Goal: Task Accomplishment & Management: Use online tool/utility

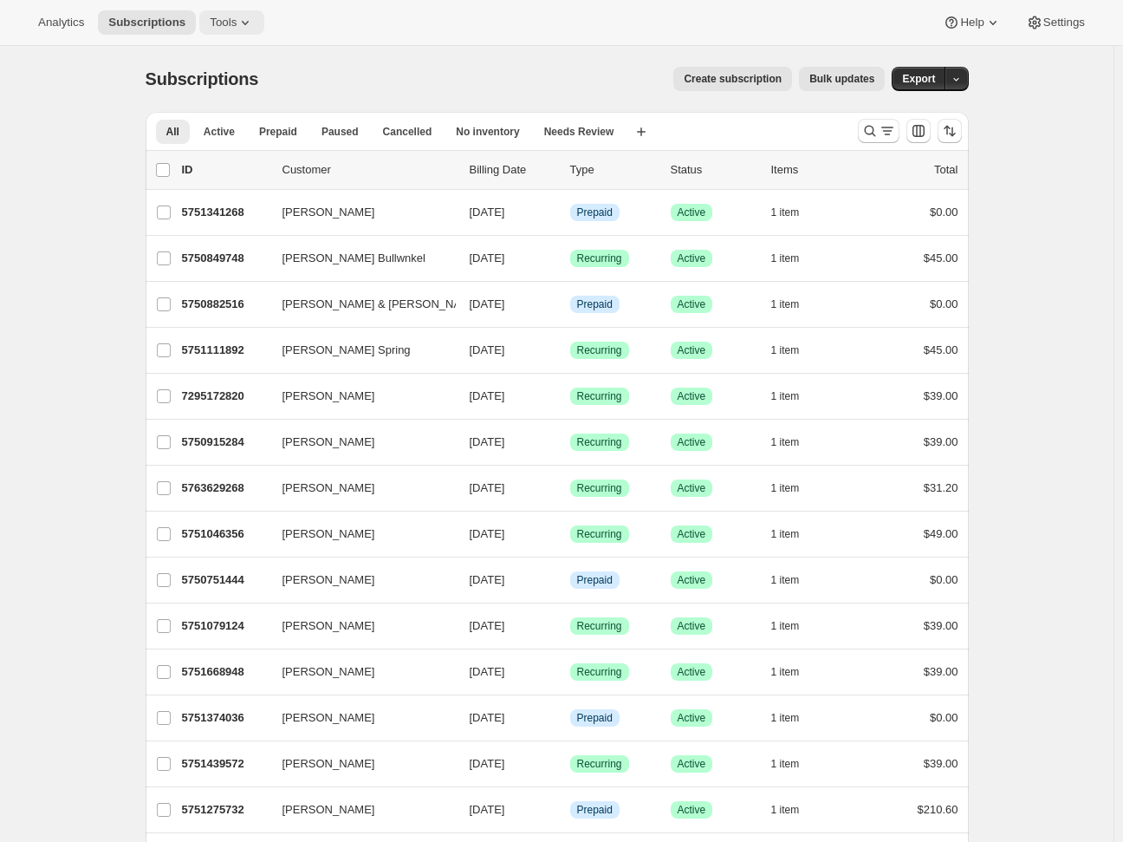
click at [218, 24] on span "Tools" at bounding box center [223, 23] width 27 height 14
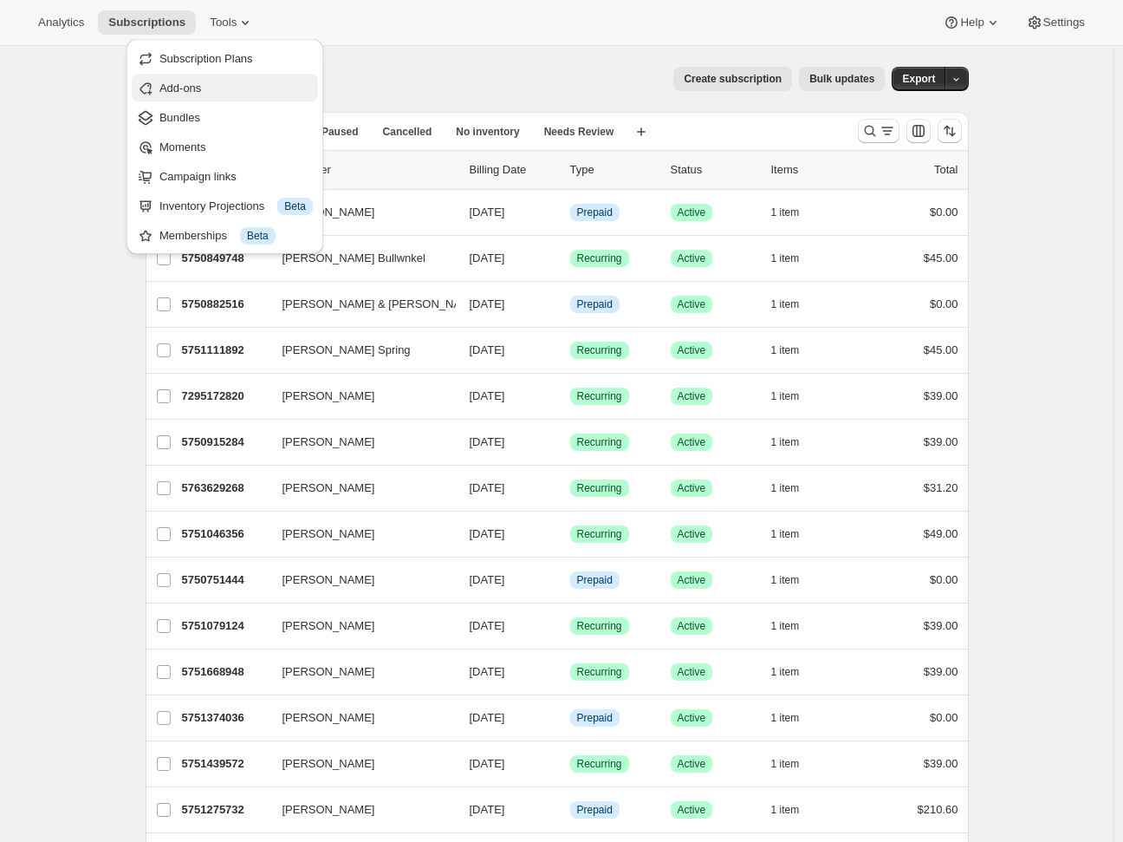
click at [191, 91] on span "Add-ons" at bounding box center [180, 87] width 42 height 13
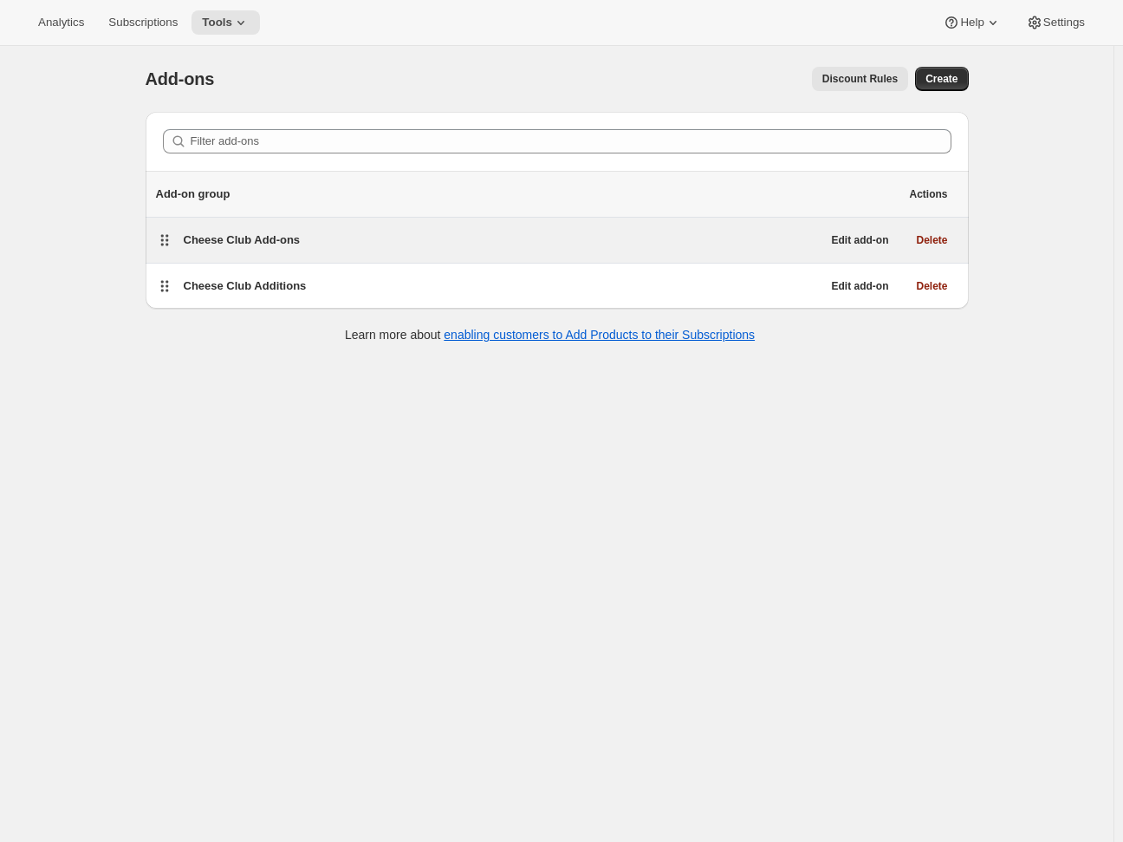
click at [191, 236] on span "Cheese Club Add-ons" at bounding box center [242, 239] width 117 height 13
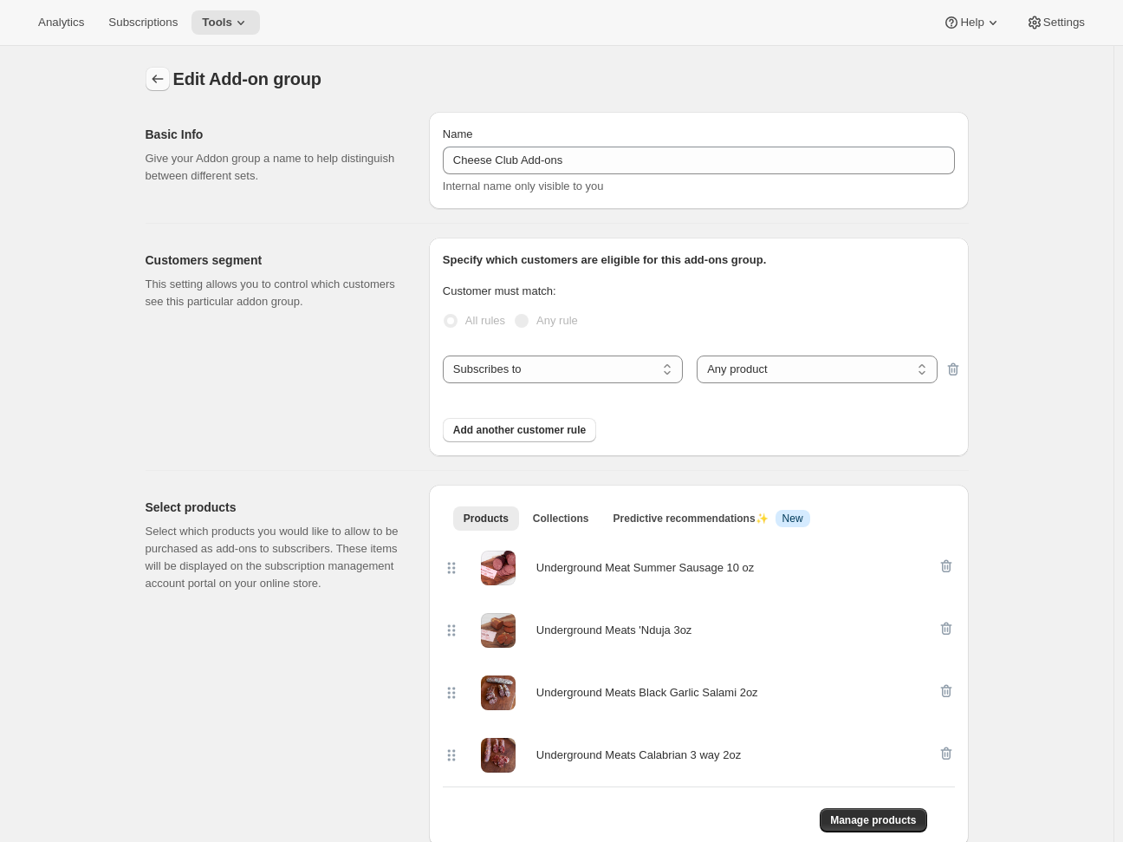
click at [157, 71] on icon "Addon groups" at bounding box center [157, 78] width 17 height 17
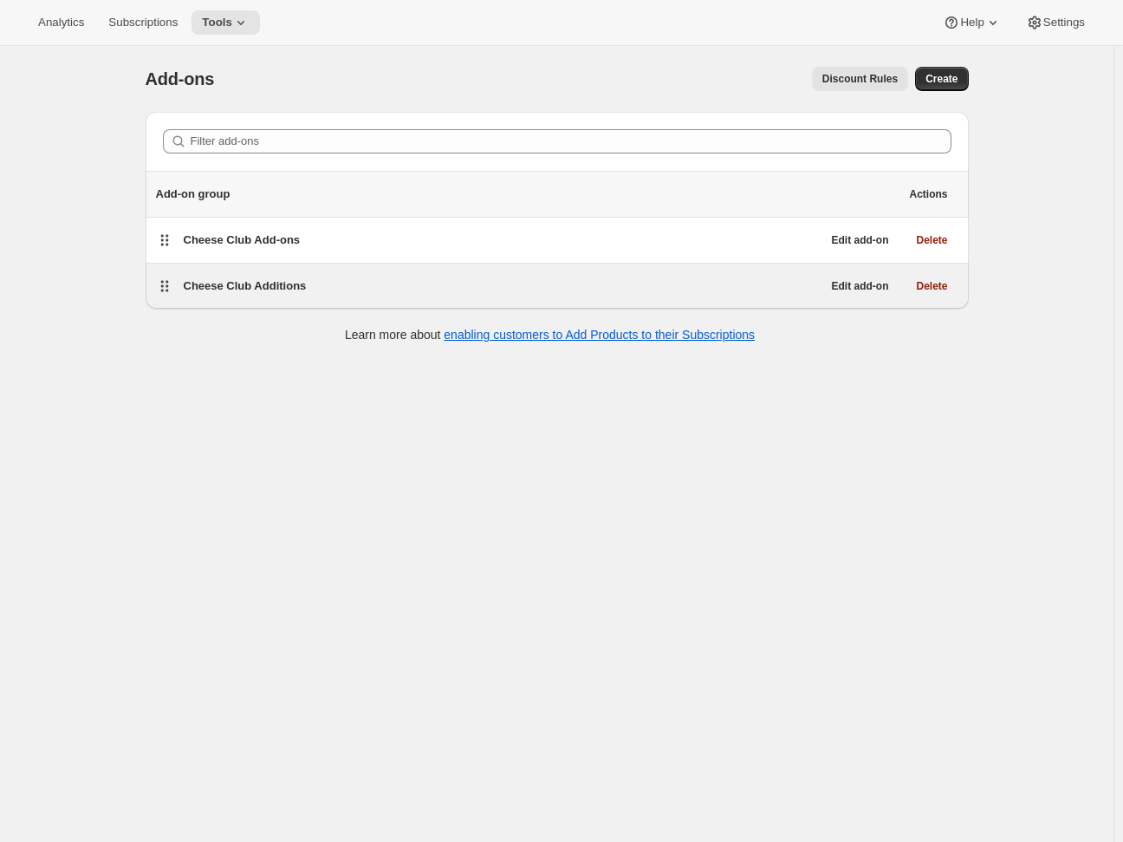
click at [173, 287] on icon at bounding box center [164, 285] width 17 height 17
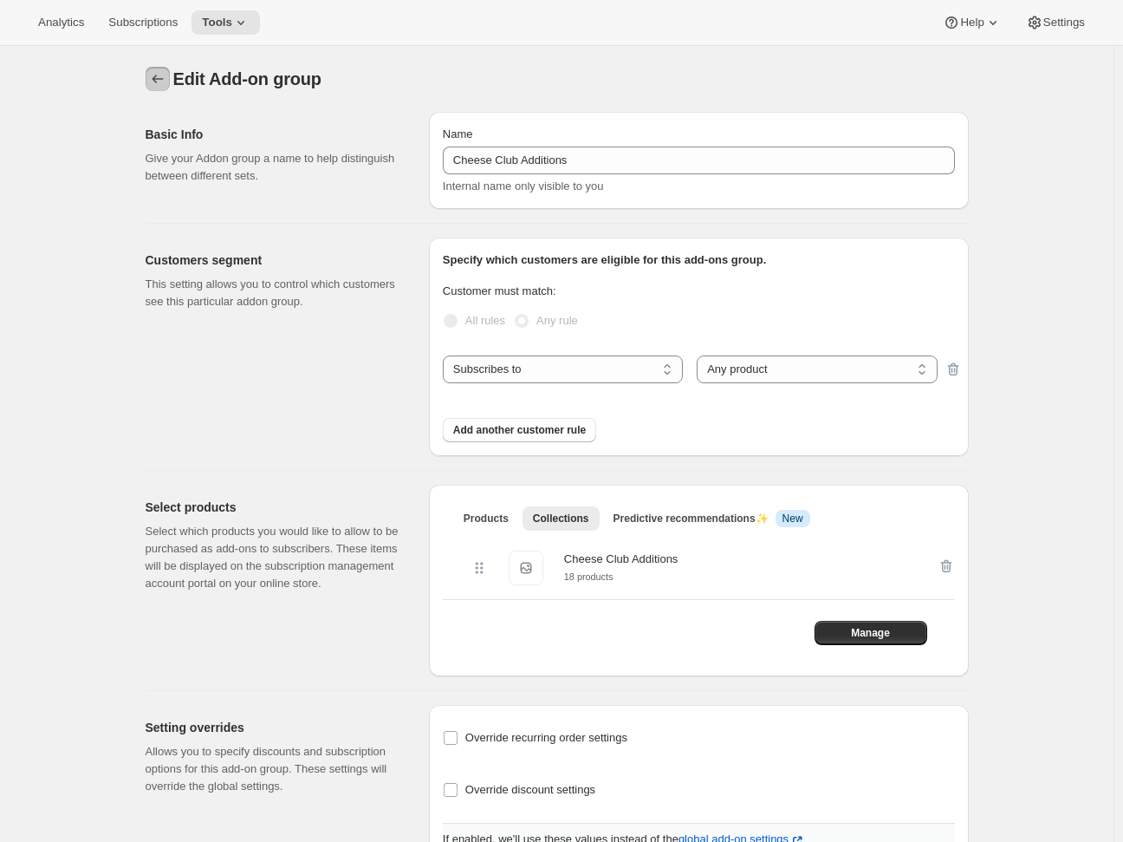
click at [166, 75] on icon "Addon groups" at bounding box center [157, 78] width 17 height 17
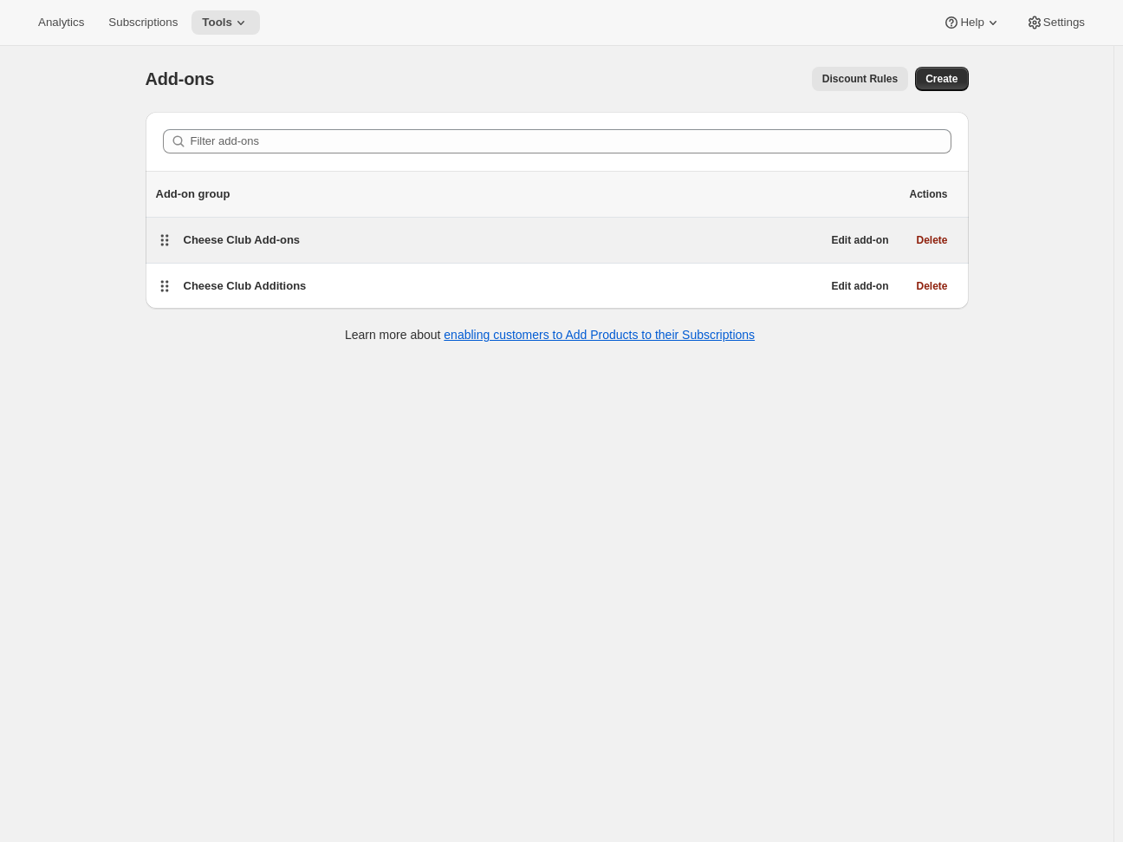
click at [263, 234] on span "Cheese Club Add-ons" at bounding box center [242, 239] width 117 height 13
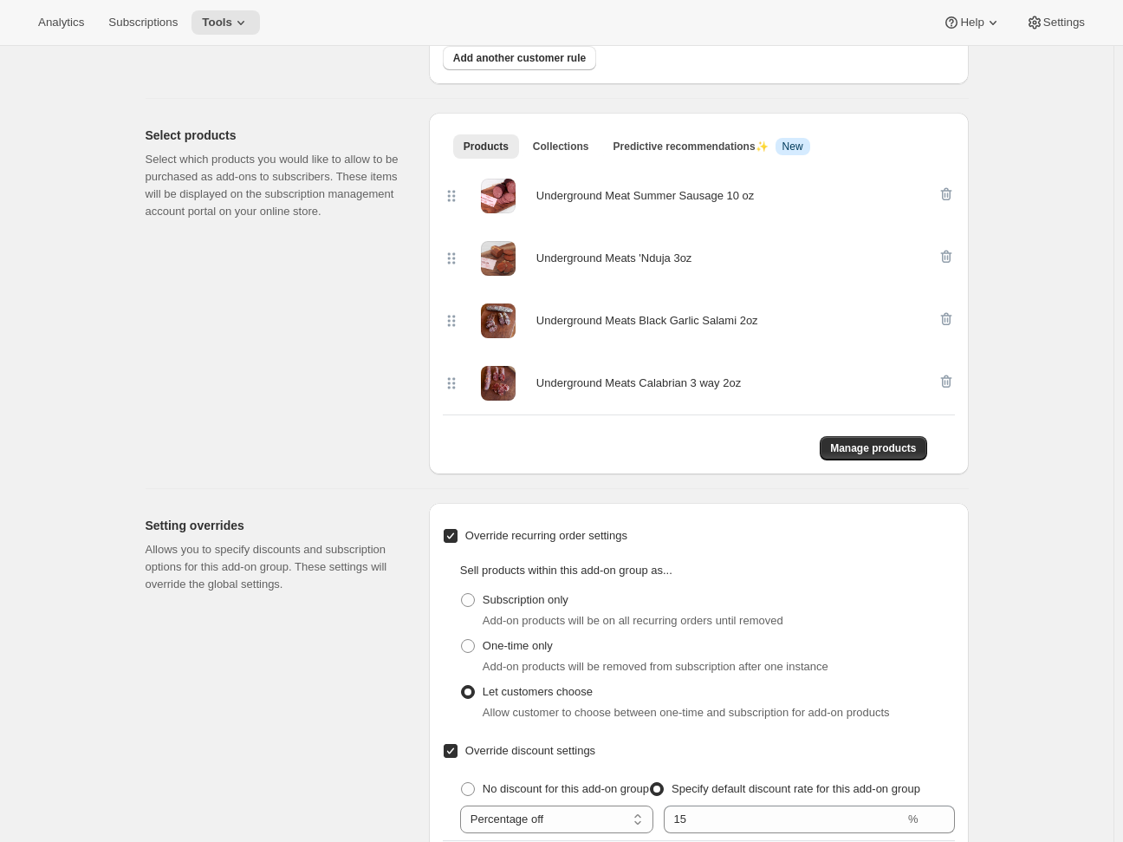
scroll to position [209, 0]
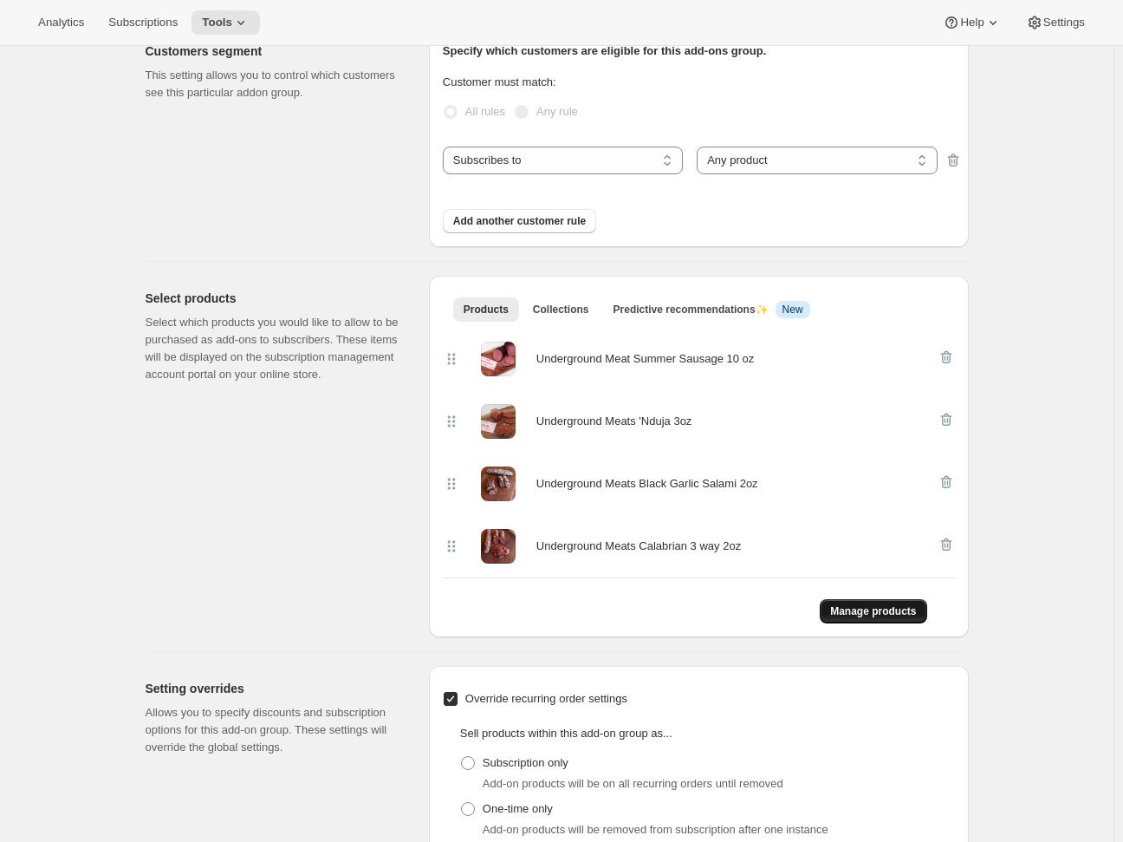
click at [886, 616] on span "Manage products" at bounding box center [873, 611] width 86 height 14
click at [953, 351] on icon "button" at bounding box center [946, 356] width 17 height 17
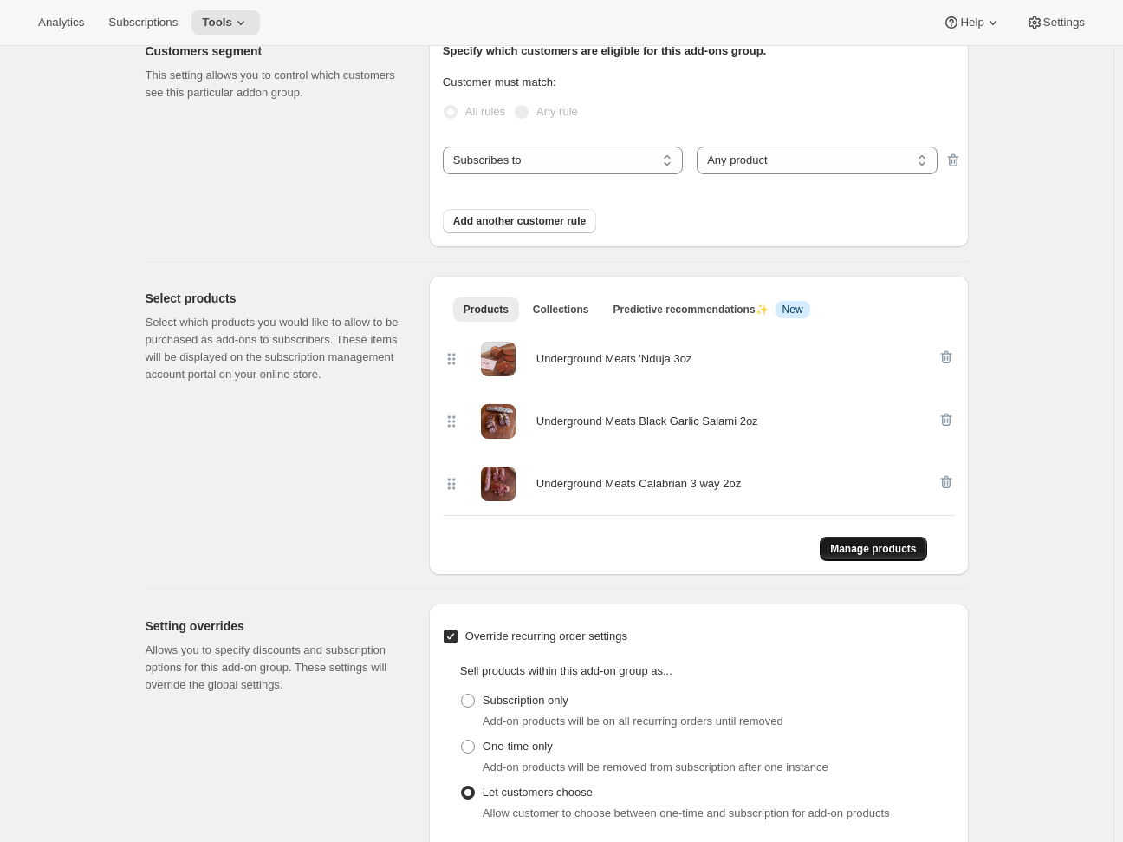
click at [872, 544] on span "Manage products" at bounding box center [873, 549] width 86 height 14
click at [872, 552] on span "Manage products" at bounding box center [873, 549] width 86 height 14
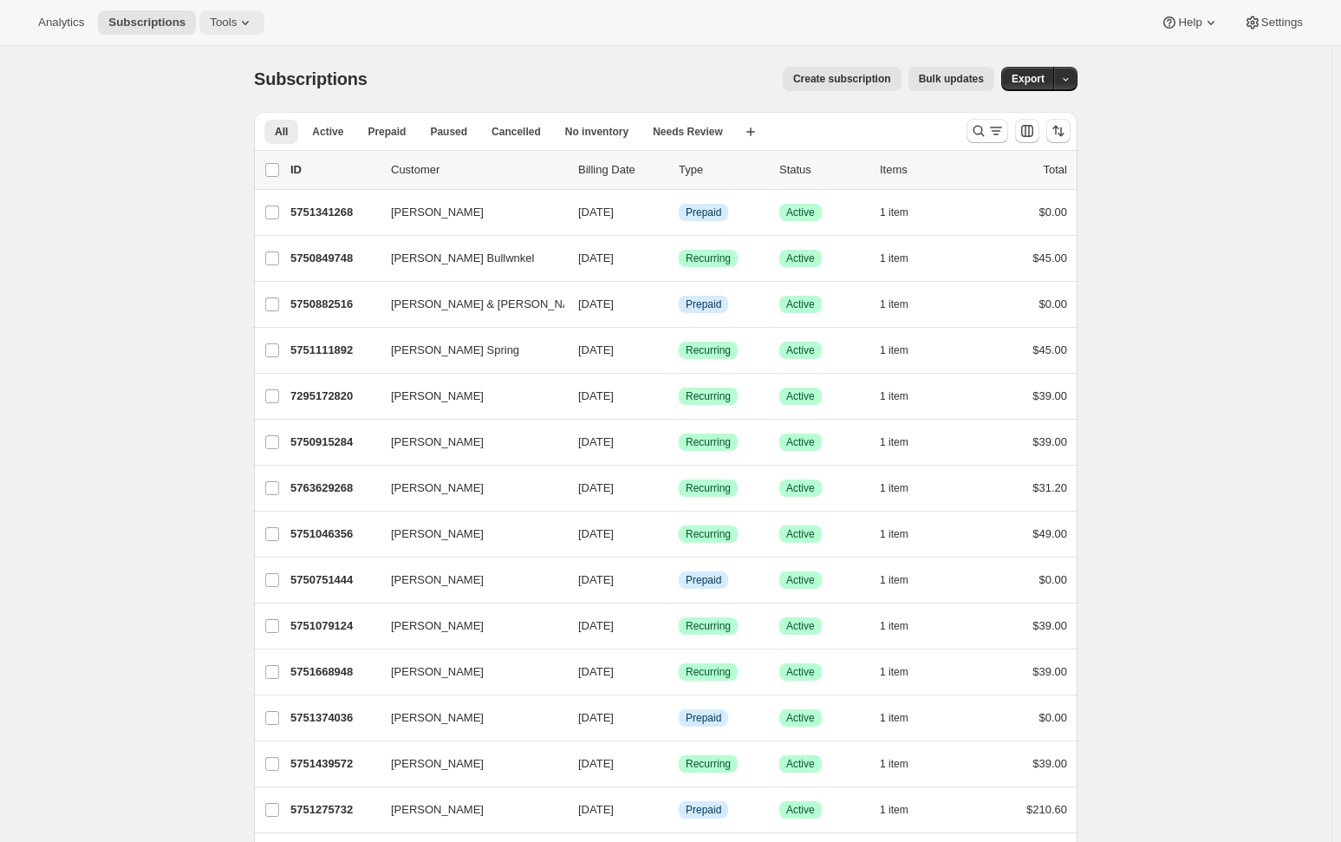
click at [245, 26] on icon at bounding box center [245, 22] width 17 height 17
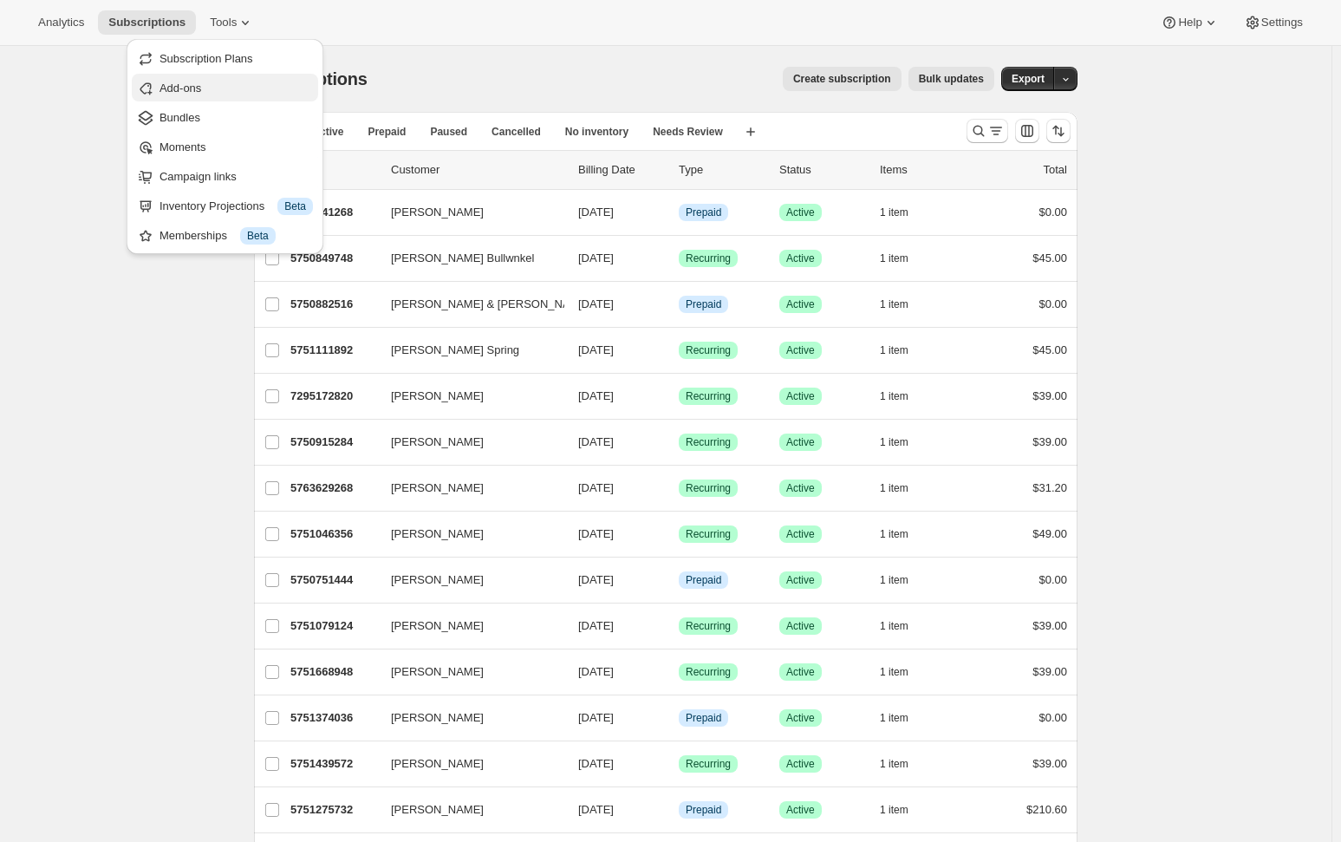
click at [185, 86] on span "Add-ons" at bounding box center [180, 87] width 42 height 13
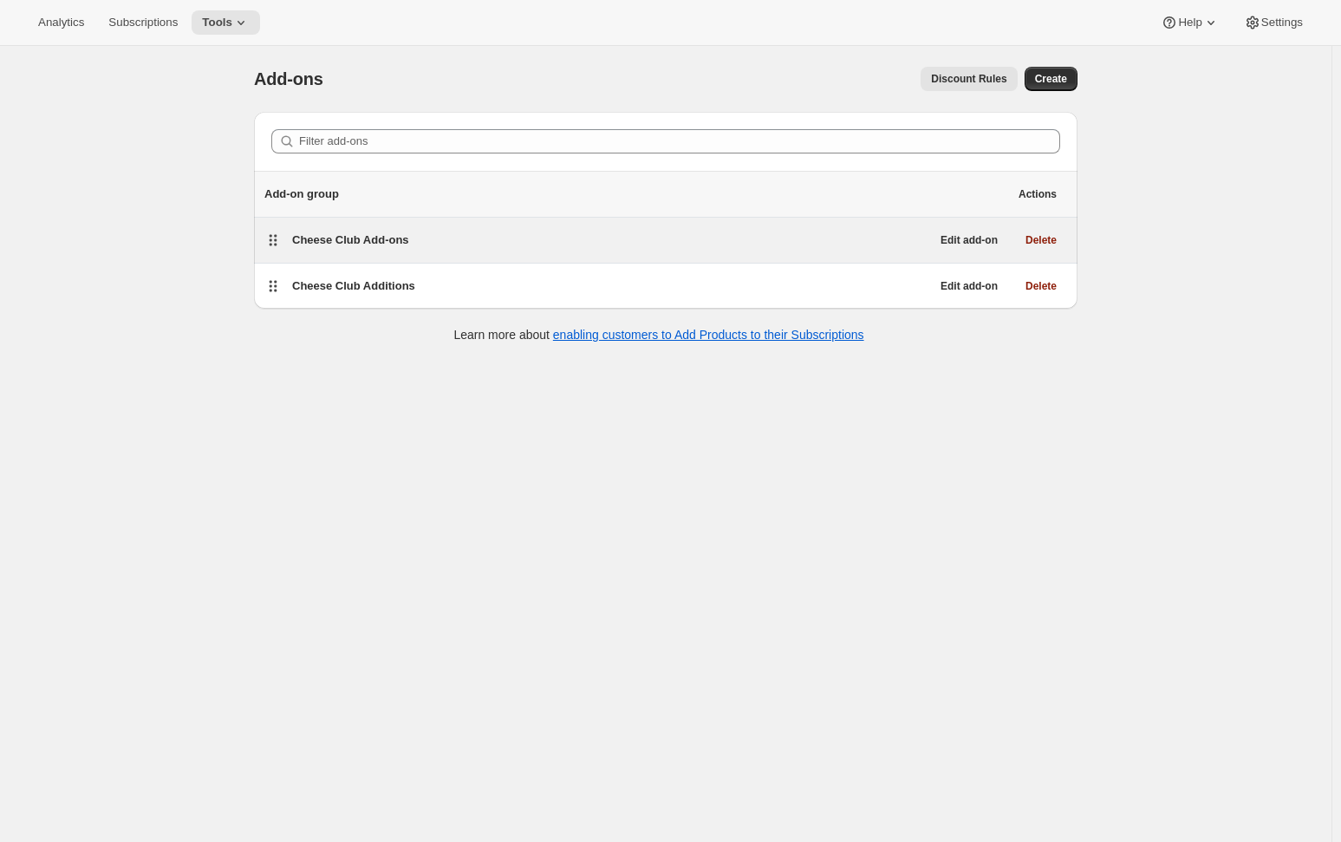
click at [342, 238] on span "Cheese Club Add-ons" at bounding box center [350, 239] width 117 height 13
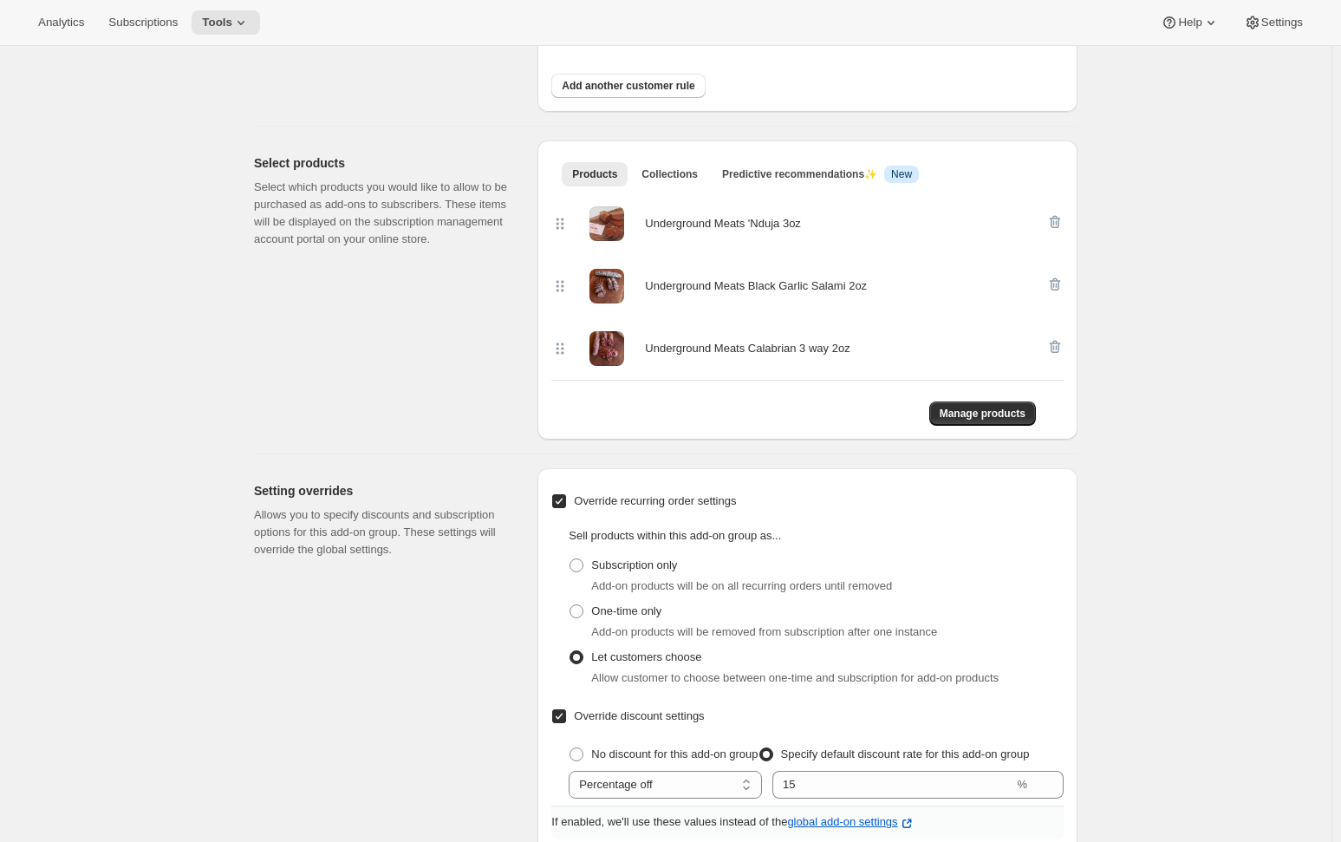
scroll to position [347, 0]
click at [973, 412] on span "Manage products" at bounding box center [983, 411] width 86 height 14
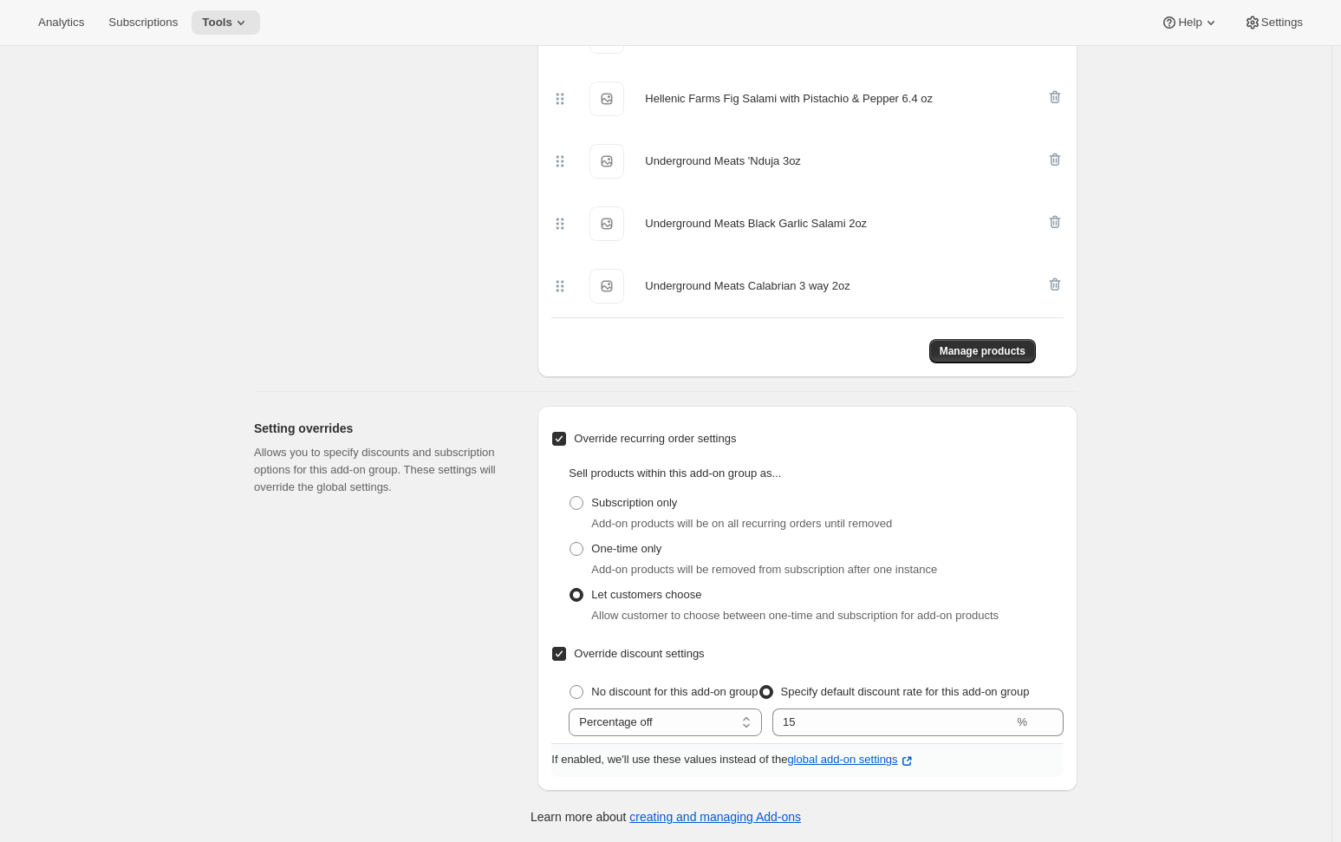
scroll to position [372, 0]
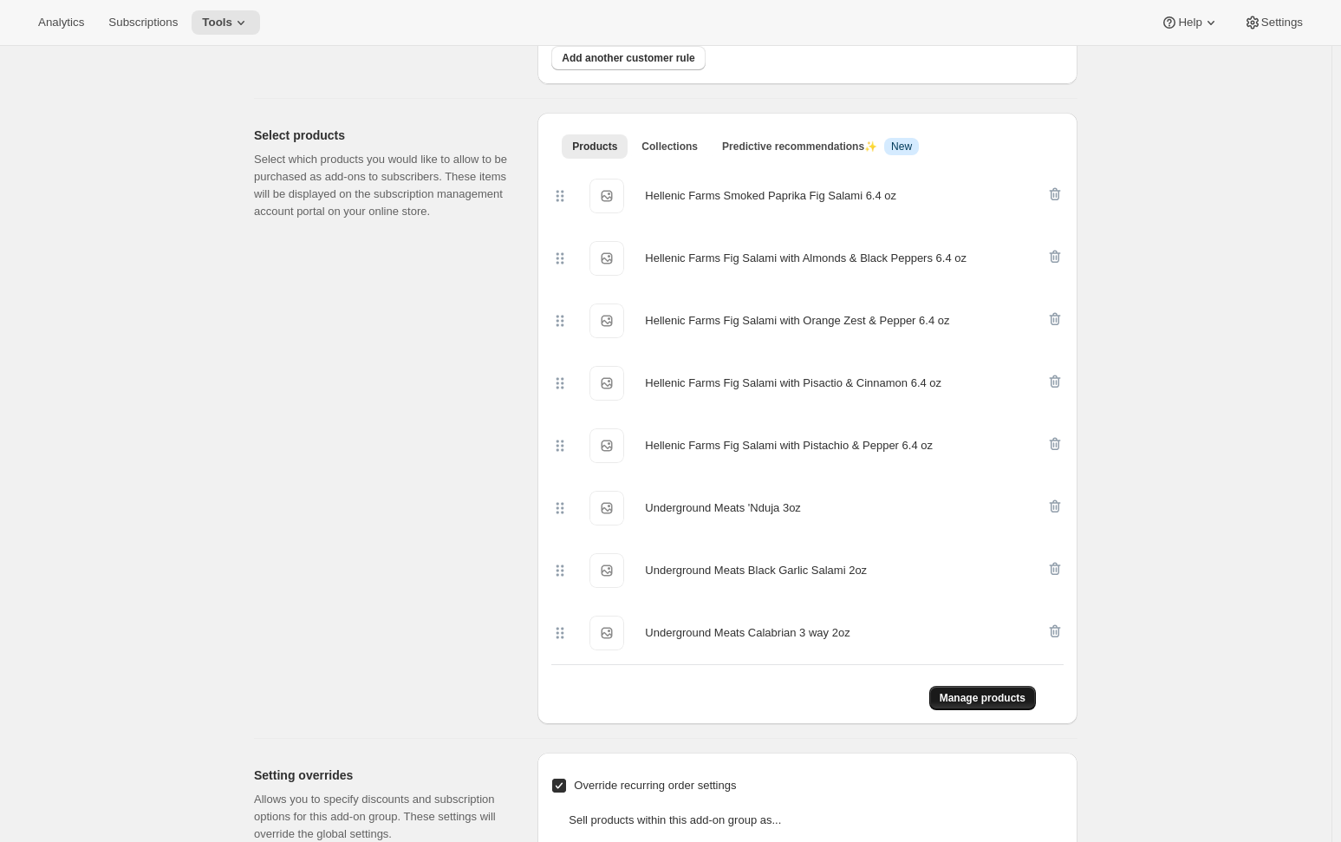
click at [974, 692] on span "Manage products" at bounding box center [983, 698] width 86 height 14
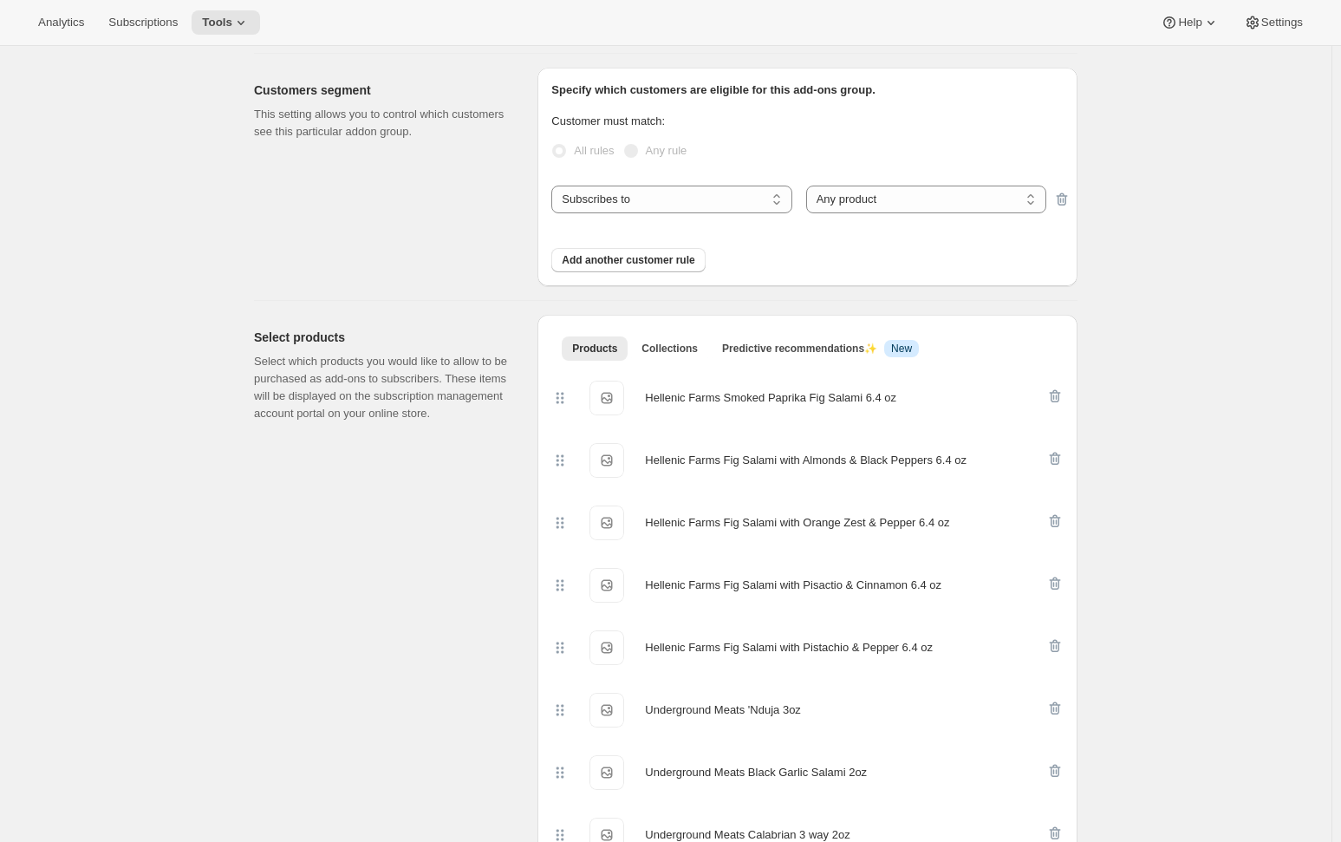
scroll to position [347, 0]
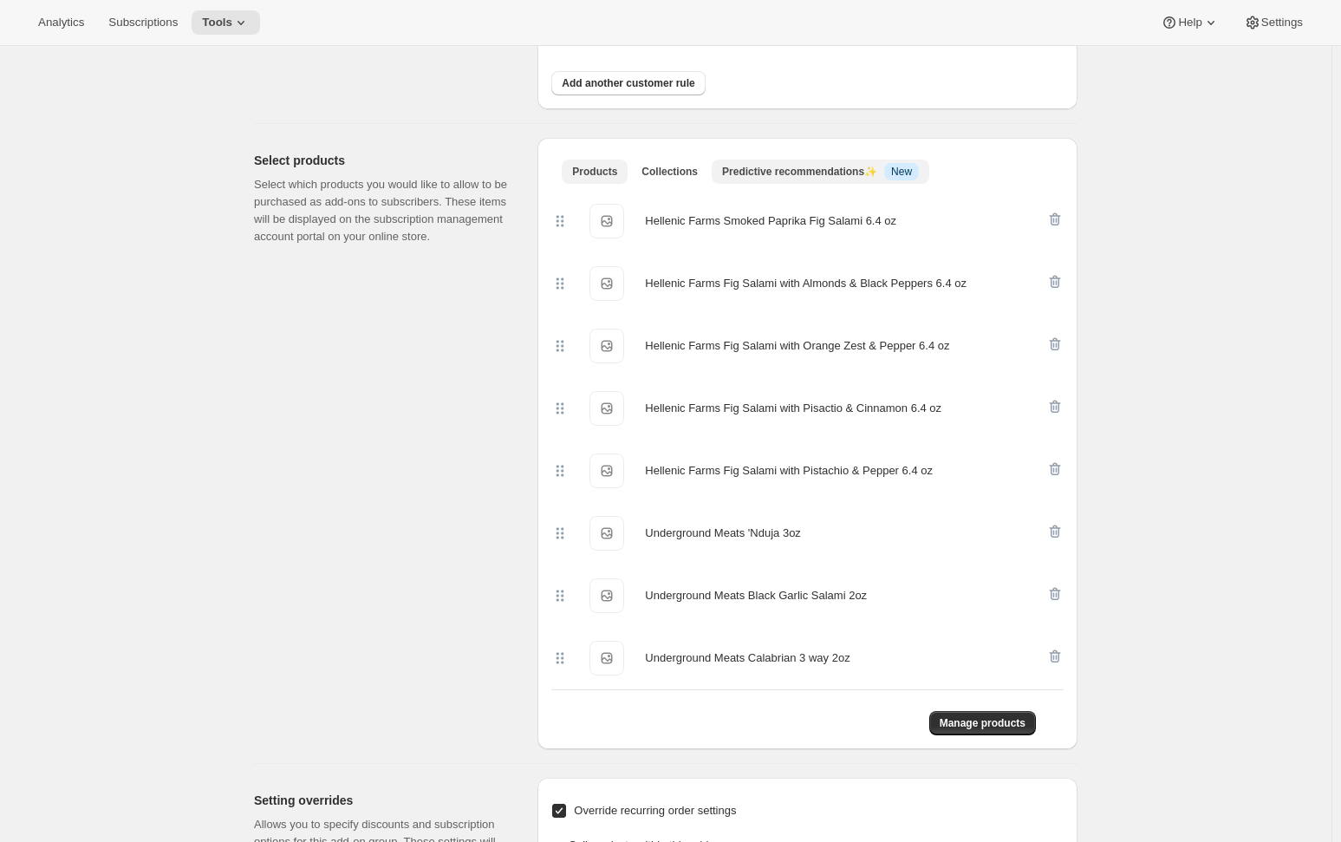
click at [788, 164] on span "Predictive recommendations ✨ Info New" at bounding box center [820, 171] width 197 height 17
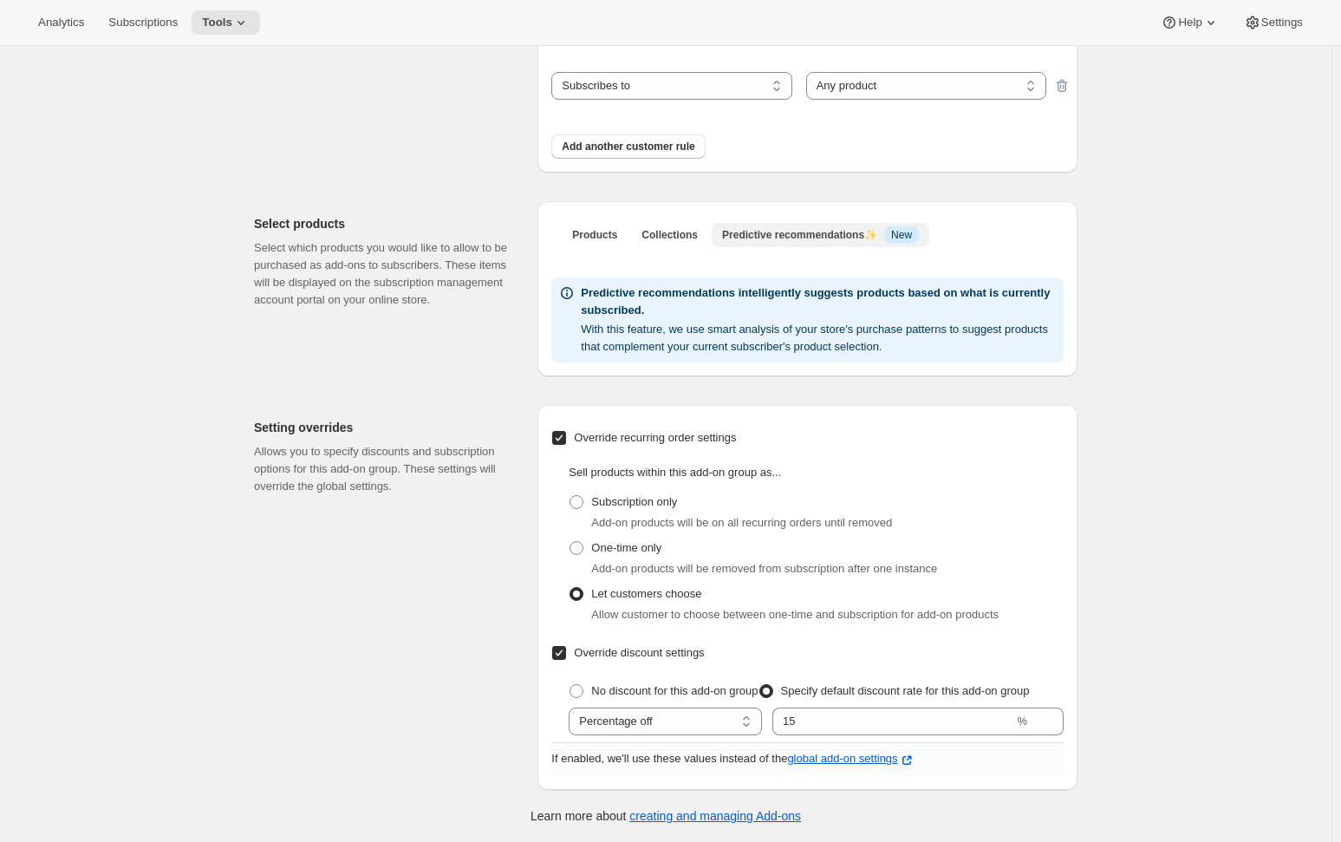
scroll to position [283, 0]
click at [590, 238] on span "Products" at bounding box center [594, 236] width 45 height 14
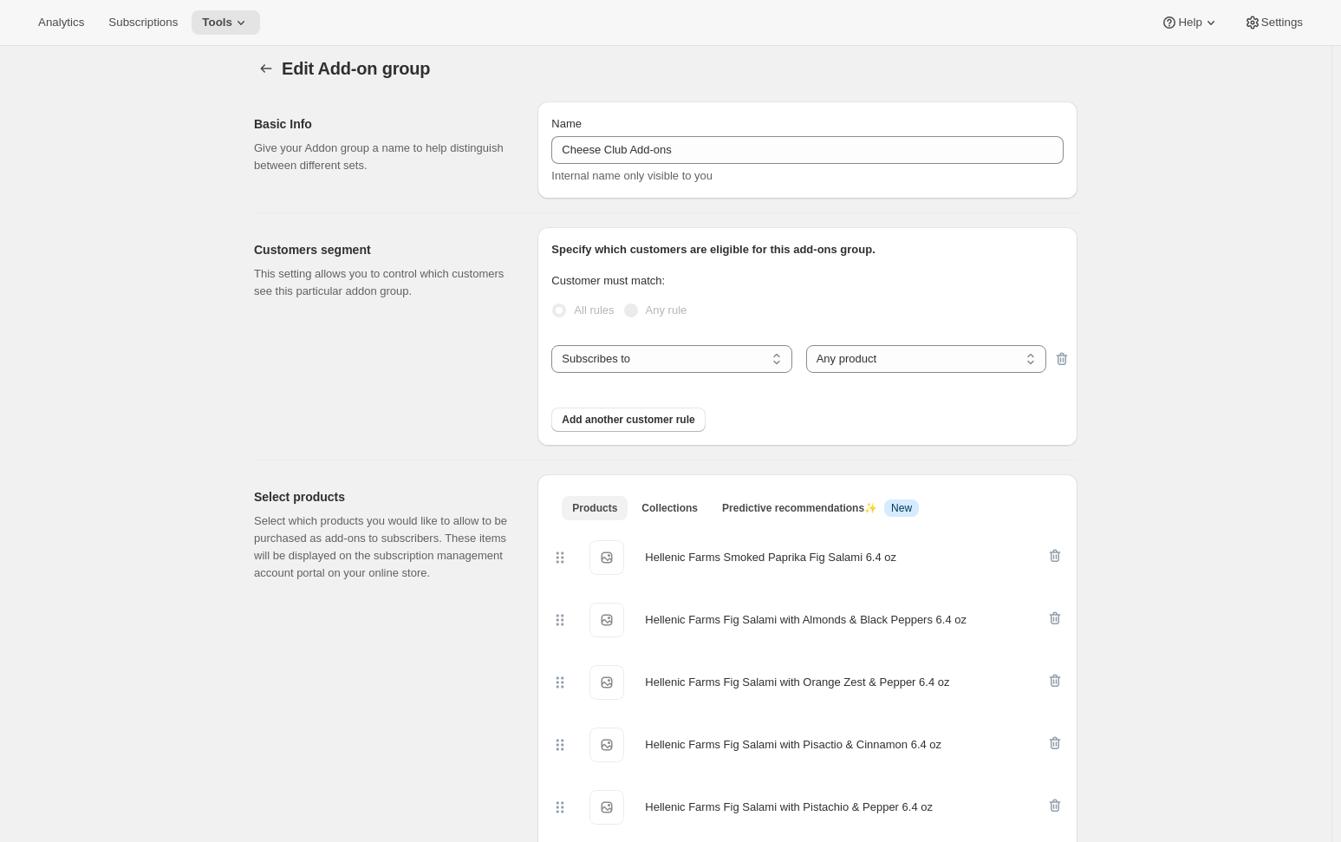
scroll to position [0, 0]
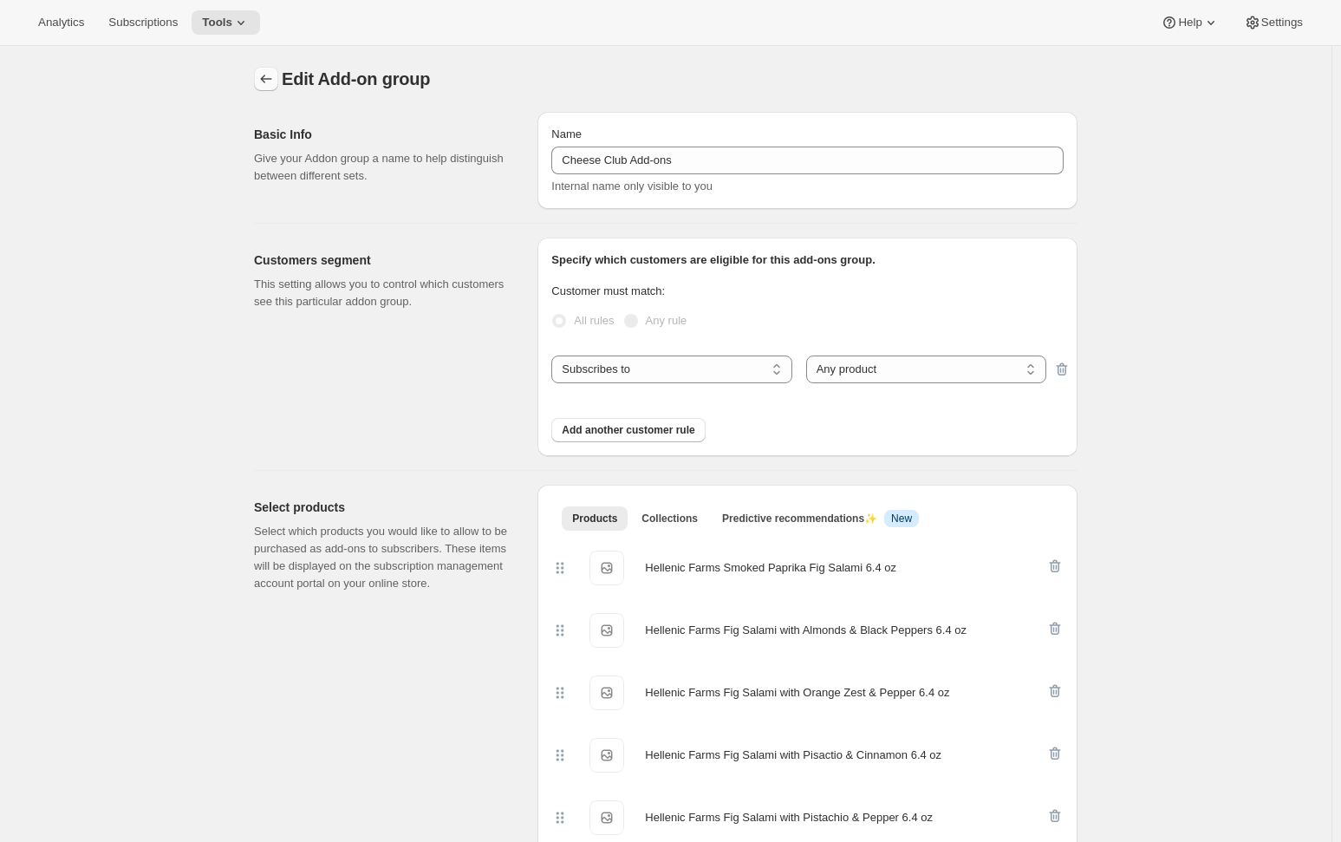
click at [269, 79] on icon "Addon groups" at bounding box center [265, 78] width 17 height 17
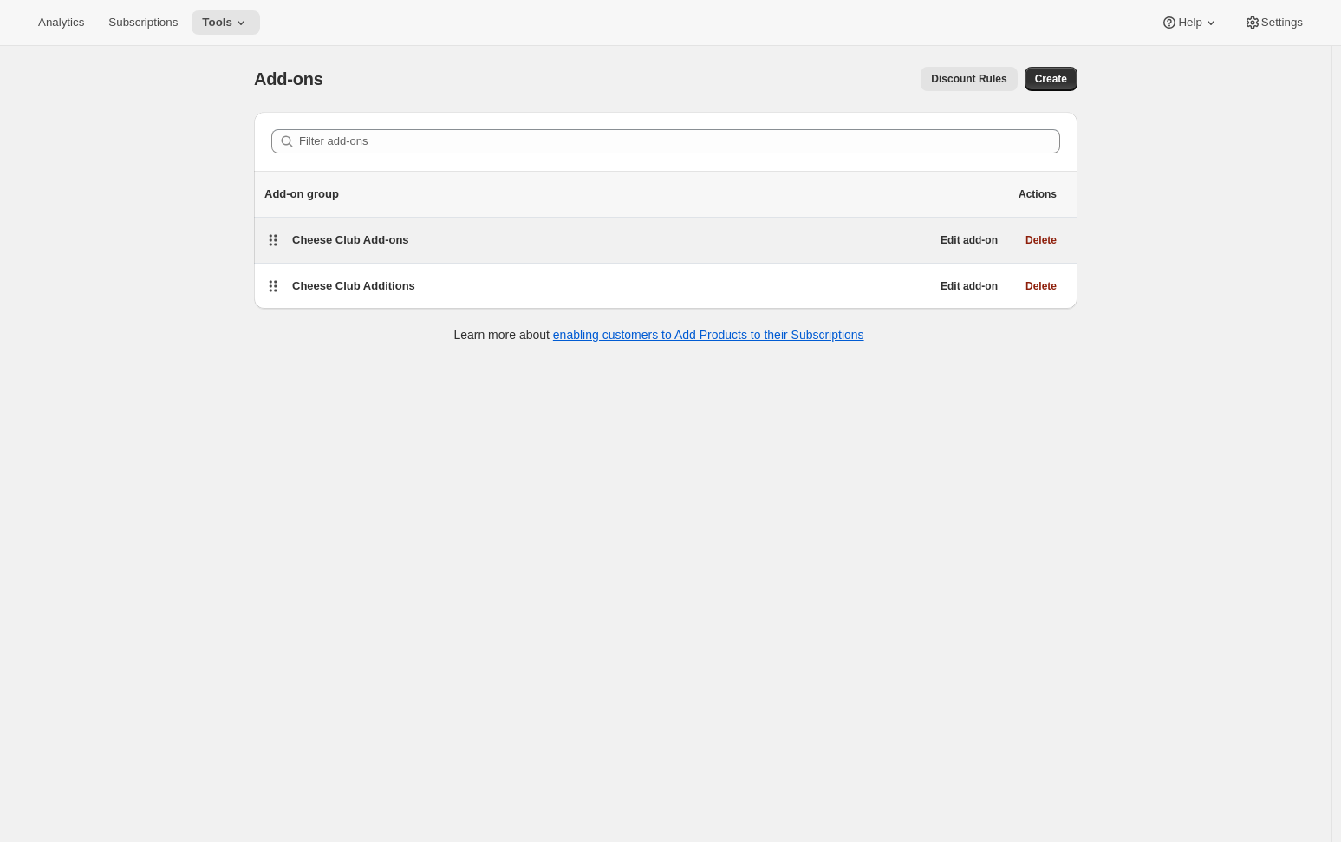
click at [343, 233] on span "Cheese Club Add-ons" at bounding box center [350, 239] width 117 height 13
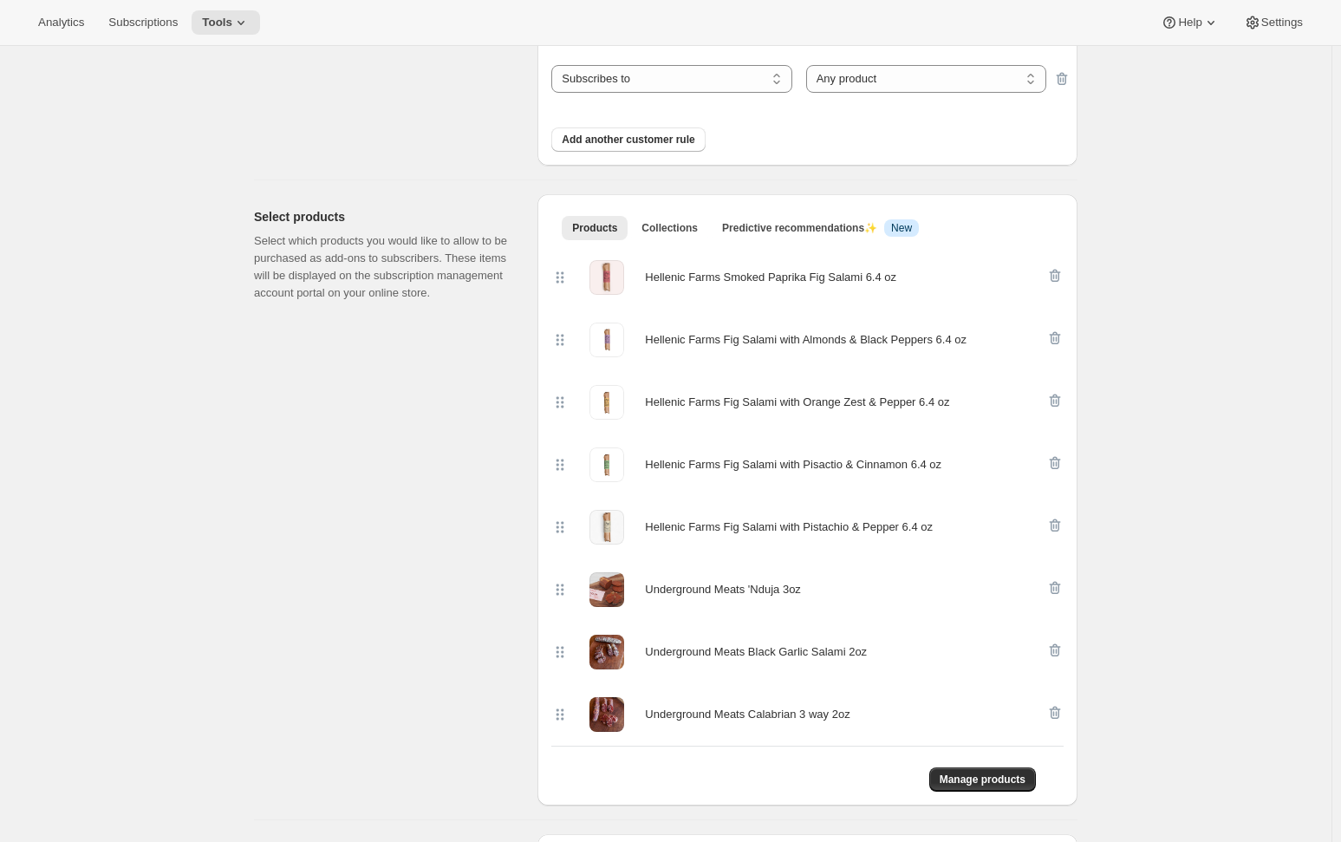
scroll to position [433, 0]
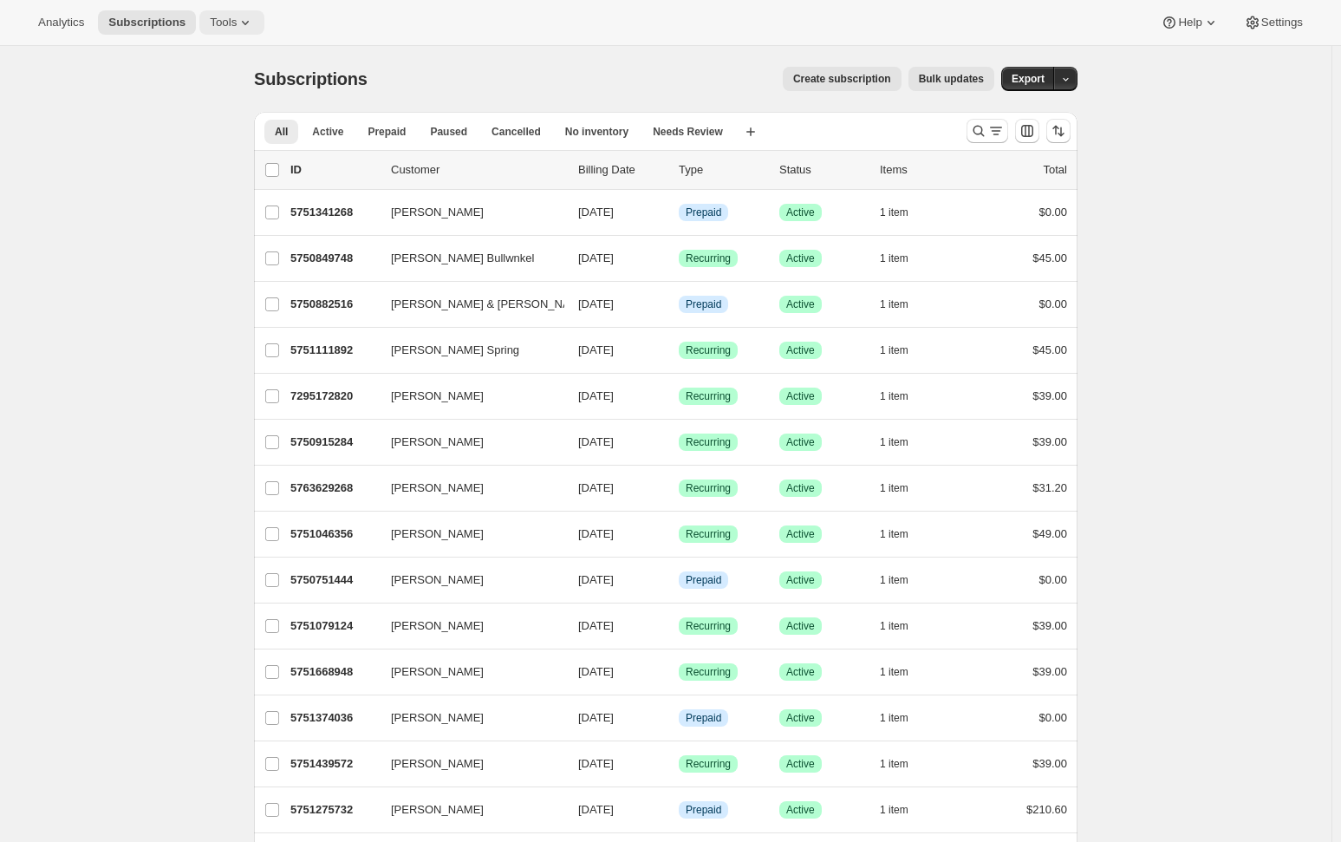
click at [214, 21] on span "Tools" at bounding box center [223, 23] width 27 height 14
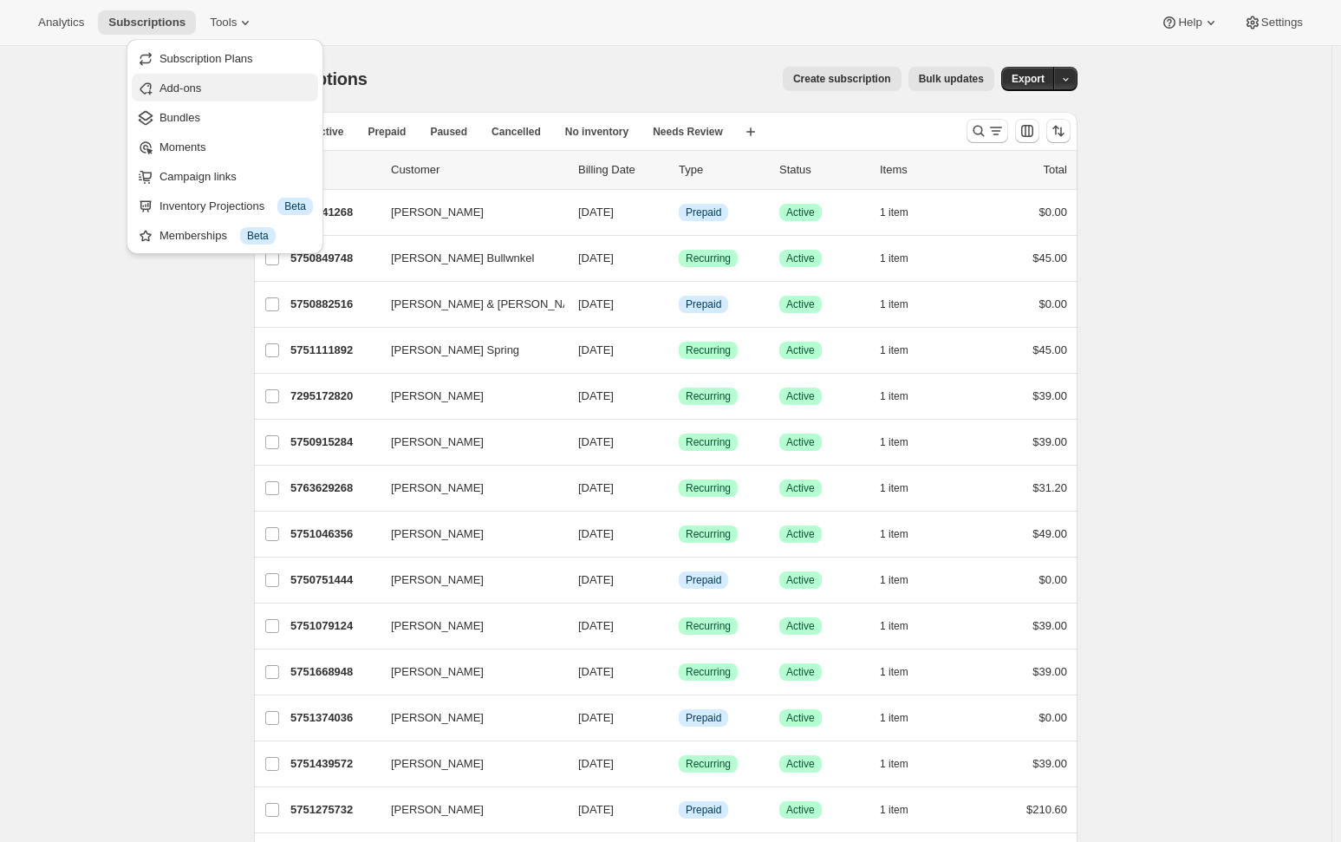
click at [189, 83] on span "Add-ons" at bounding box center [180, 87] width 42 height 13
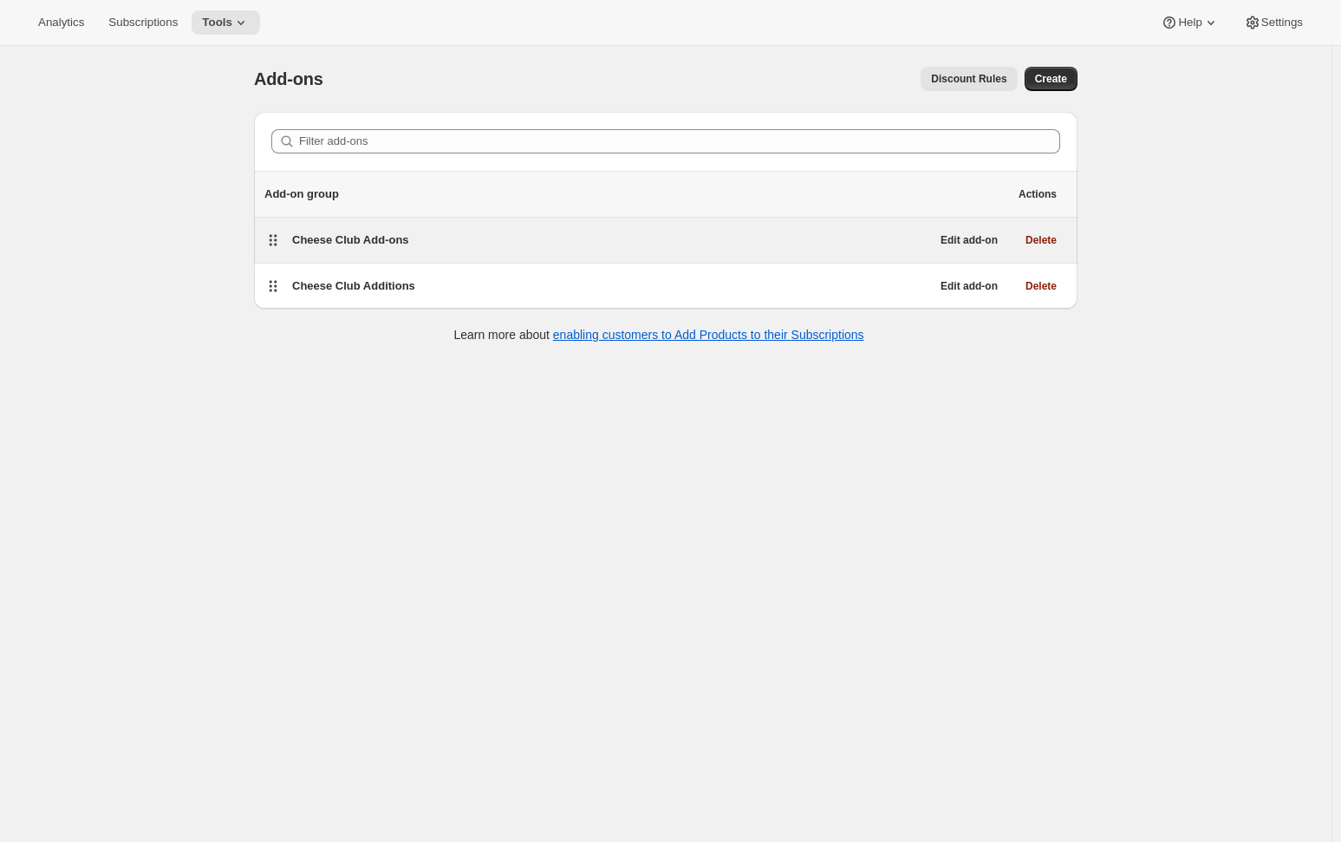
click at [356, 242] on span "Cheese Club Add-ons" at bounding box center [350, 239] width 117 height 13
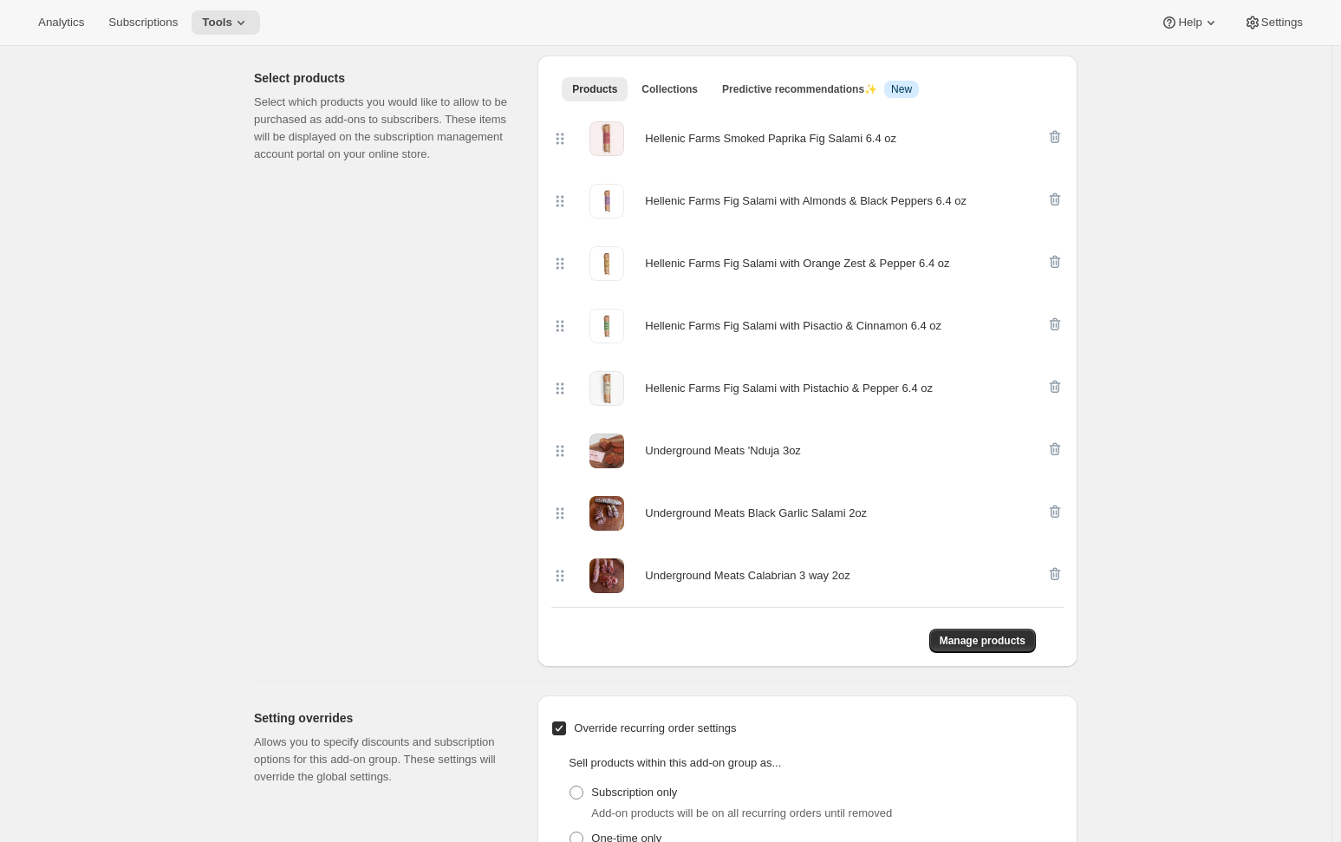
scroll to position [433, 0]
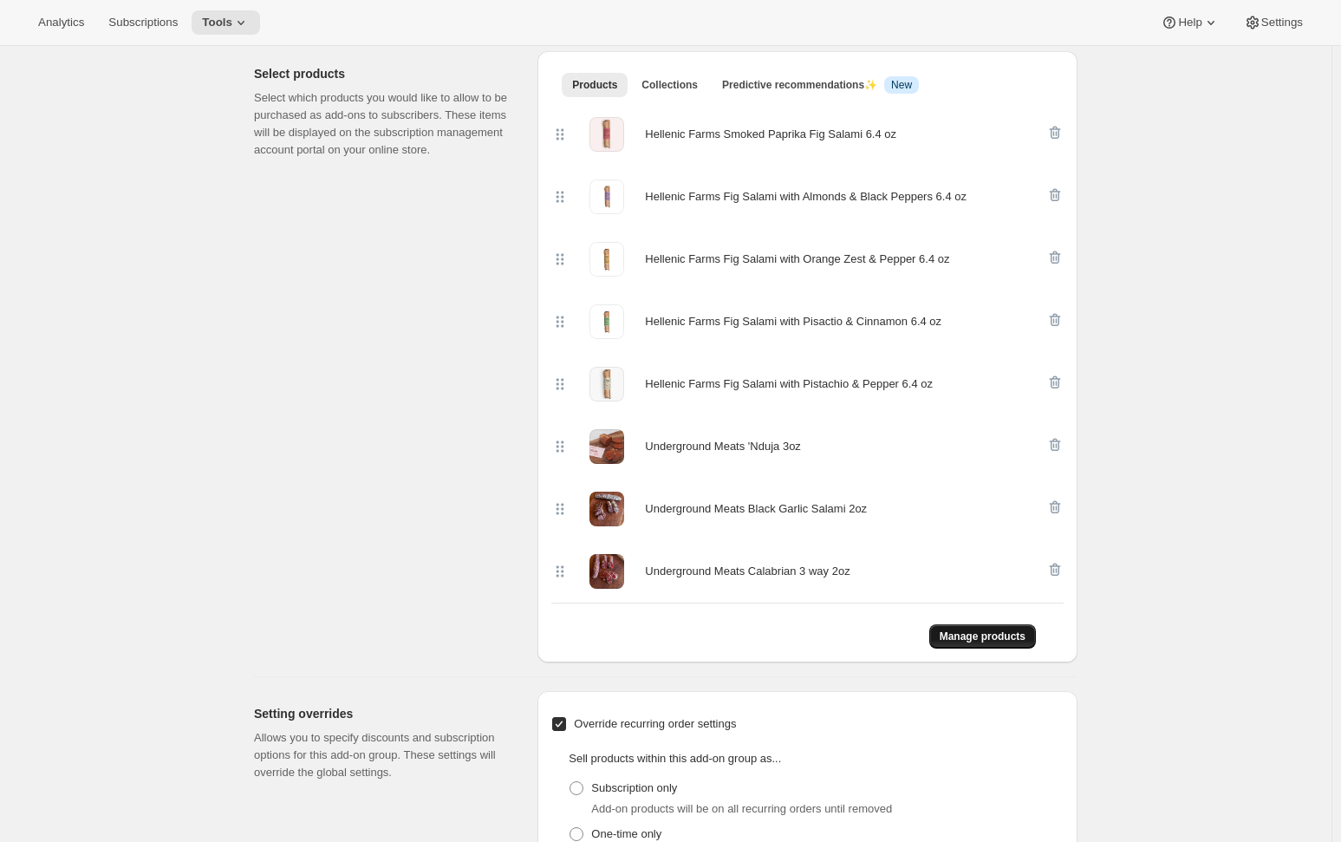
click at [980, 639] on span "Manage products" at bounding box center [983, 636] width 86 height 14
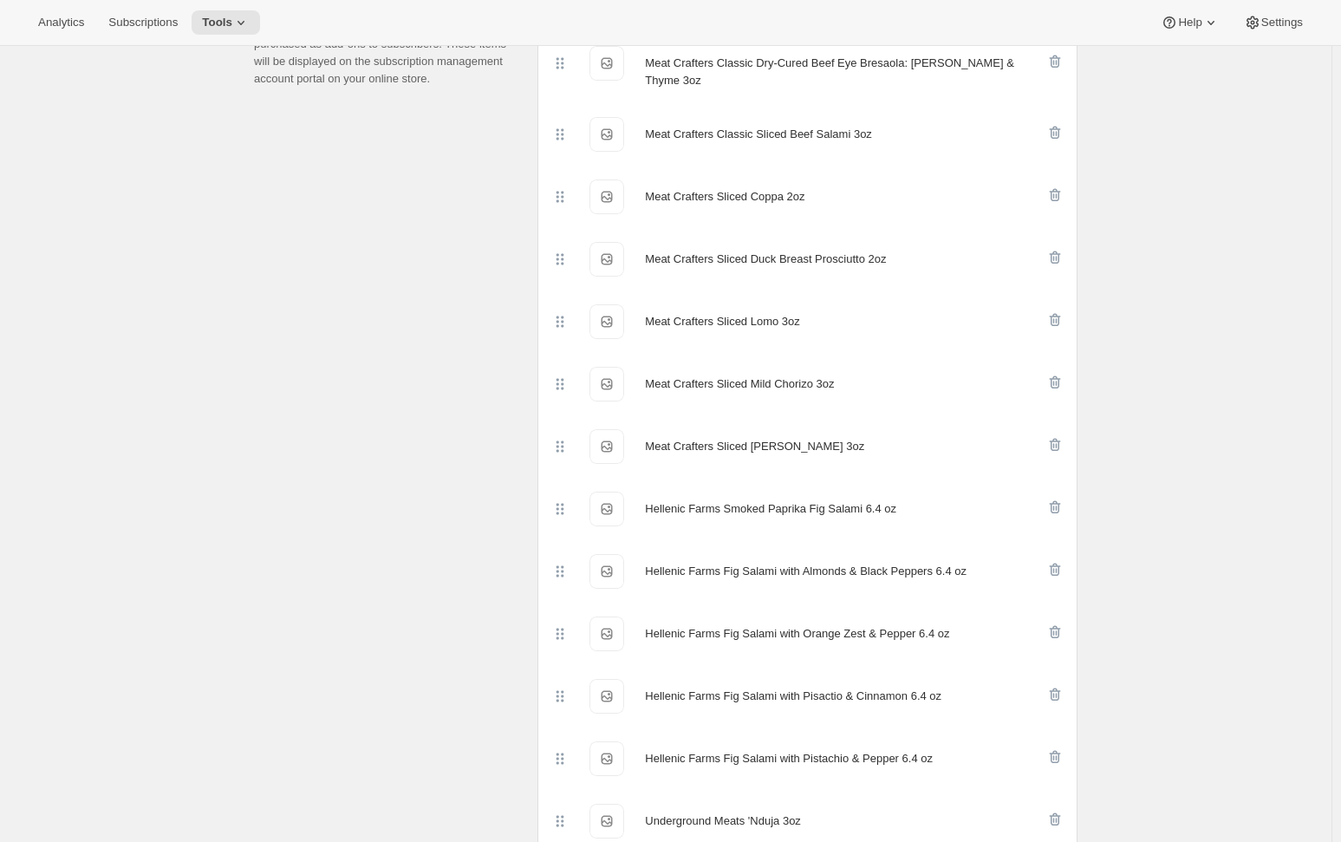
scroll to position [347, 0]
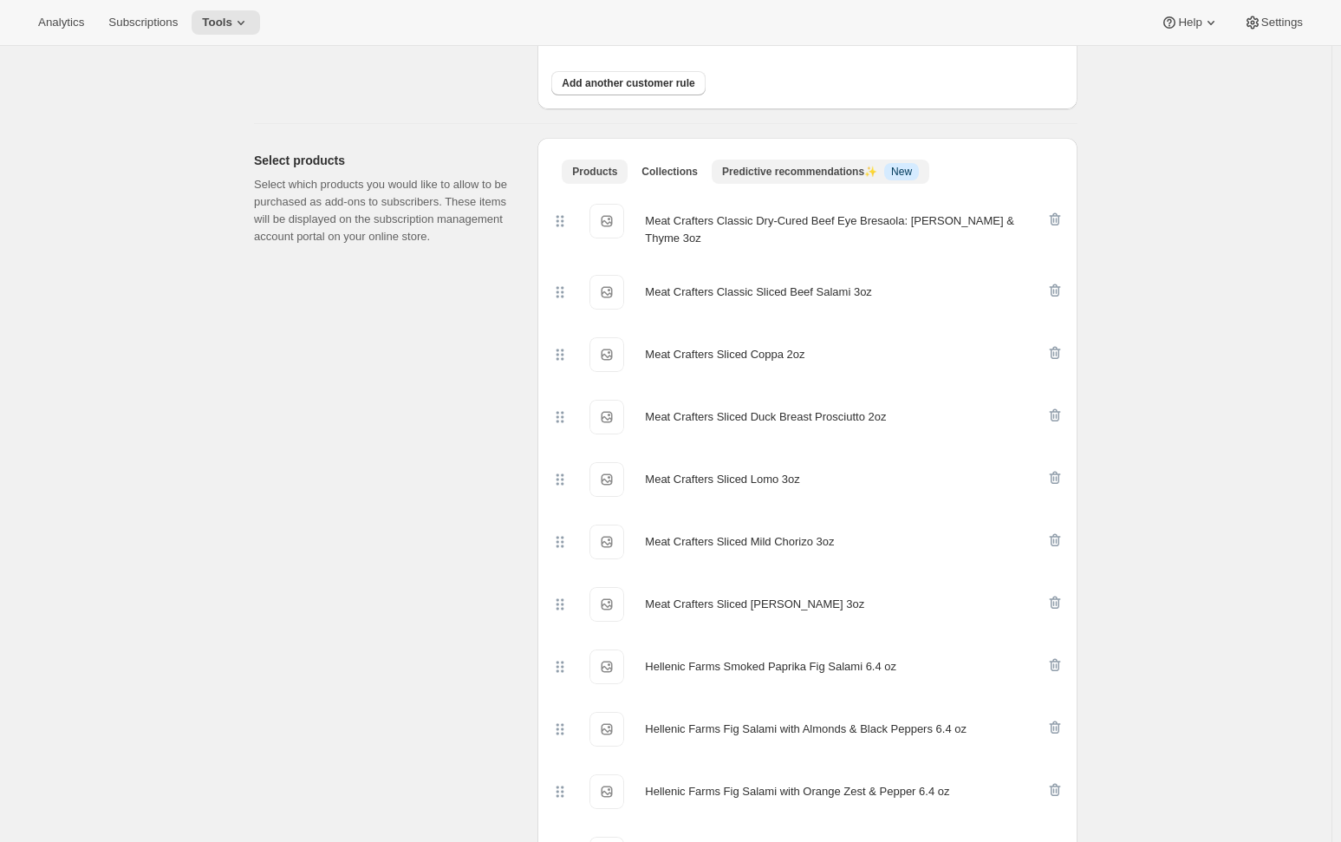
click at [752, 177] on span "Predictive recommendations ✨" at bounding box center [799, 172] width 155 height 12
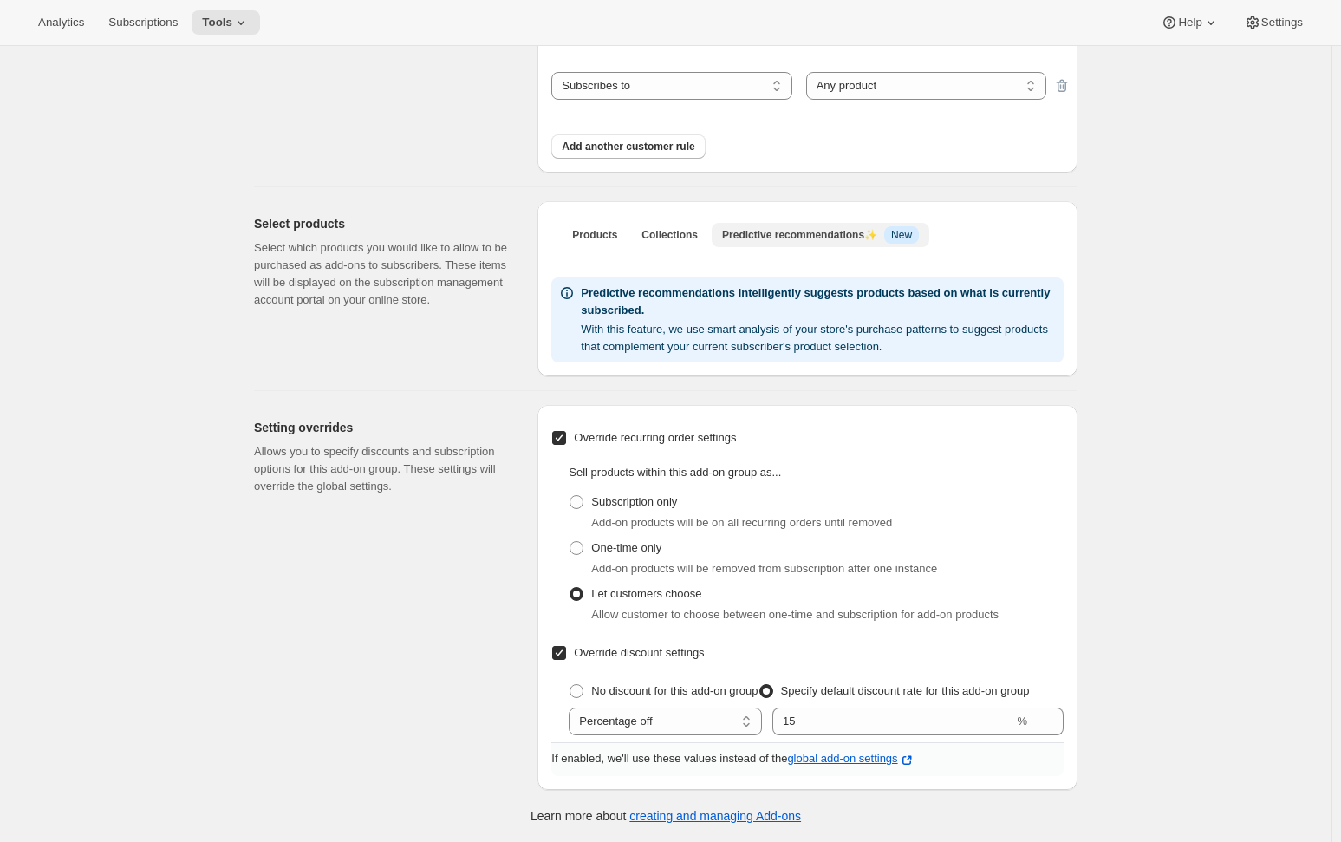
scroll to position [283, 0]
click at [586, 240] on span "Products" at bounding box center [594, 236] width 45 height 14
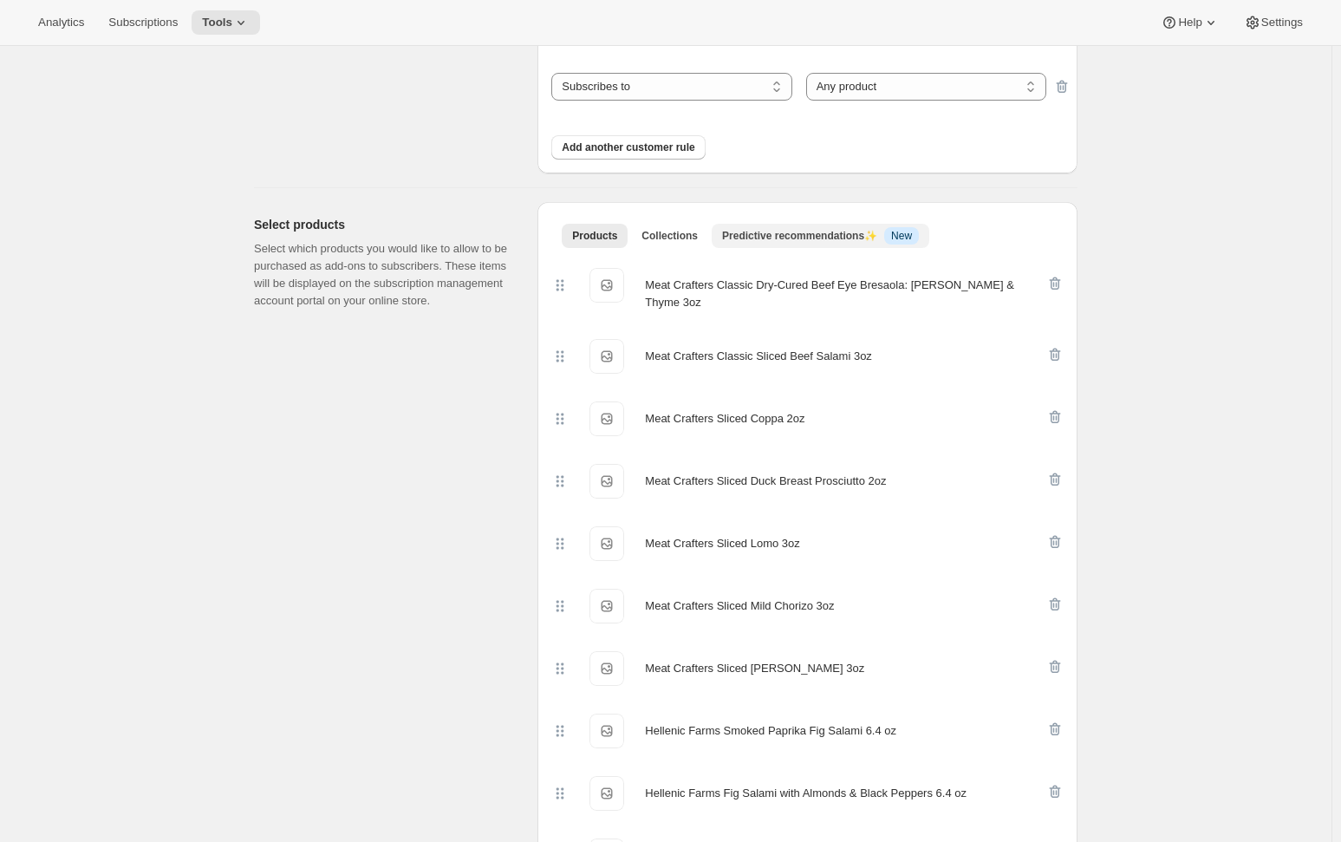
click at [786, 237] on span "Predictive recommendations ✨" at bounding box center [799, 236] width 155 height 12
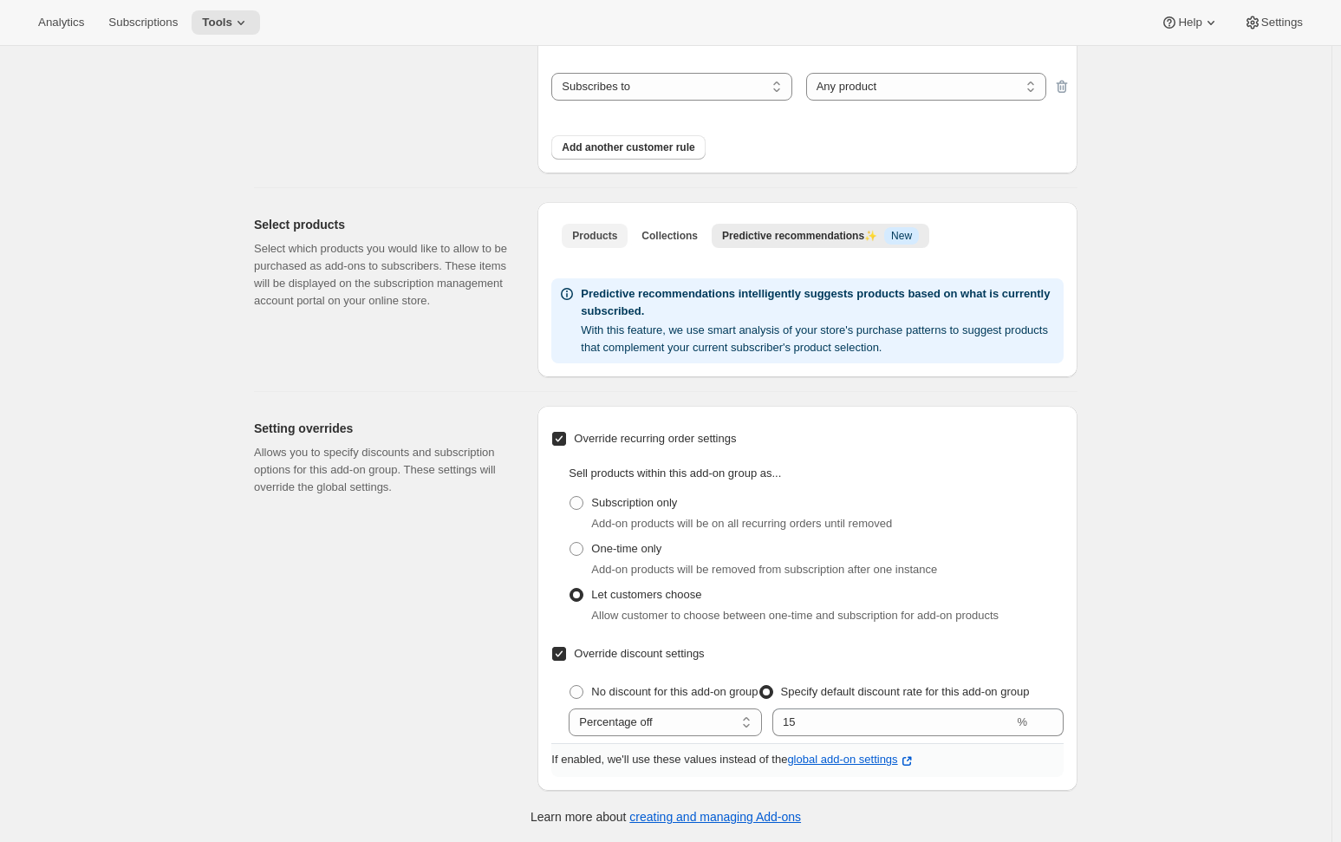
click at [594, 238] on span "Products" at bounding box center [594, 236] width 45 height 14
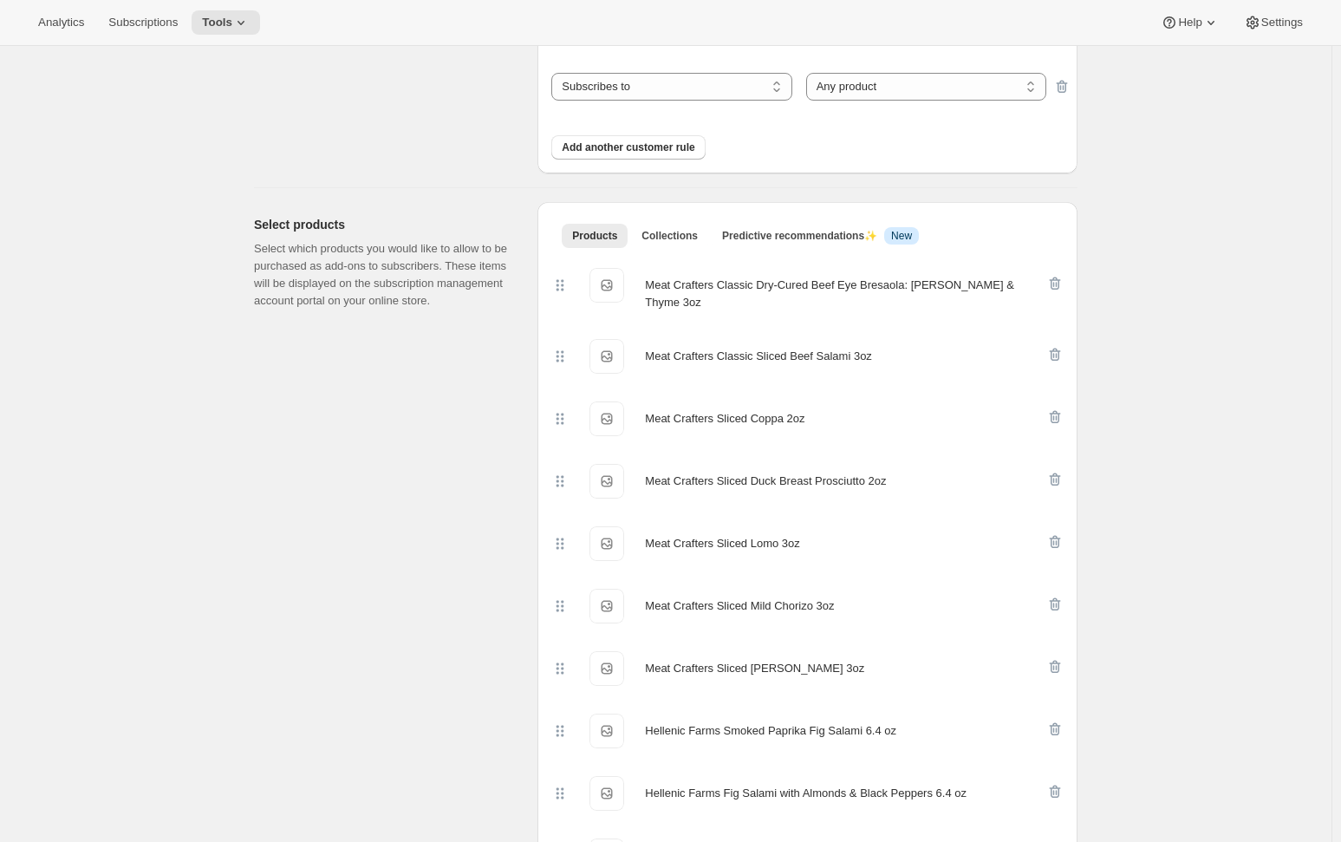
click at [255, 417] on div "Select products Select which products you would like to allow to be purchased a…" at bounding box center [658, 723] width 837 height 1070
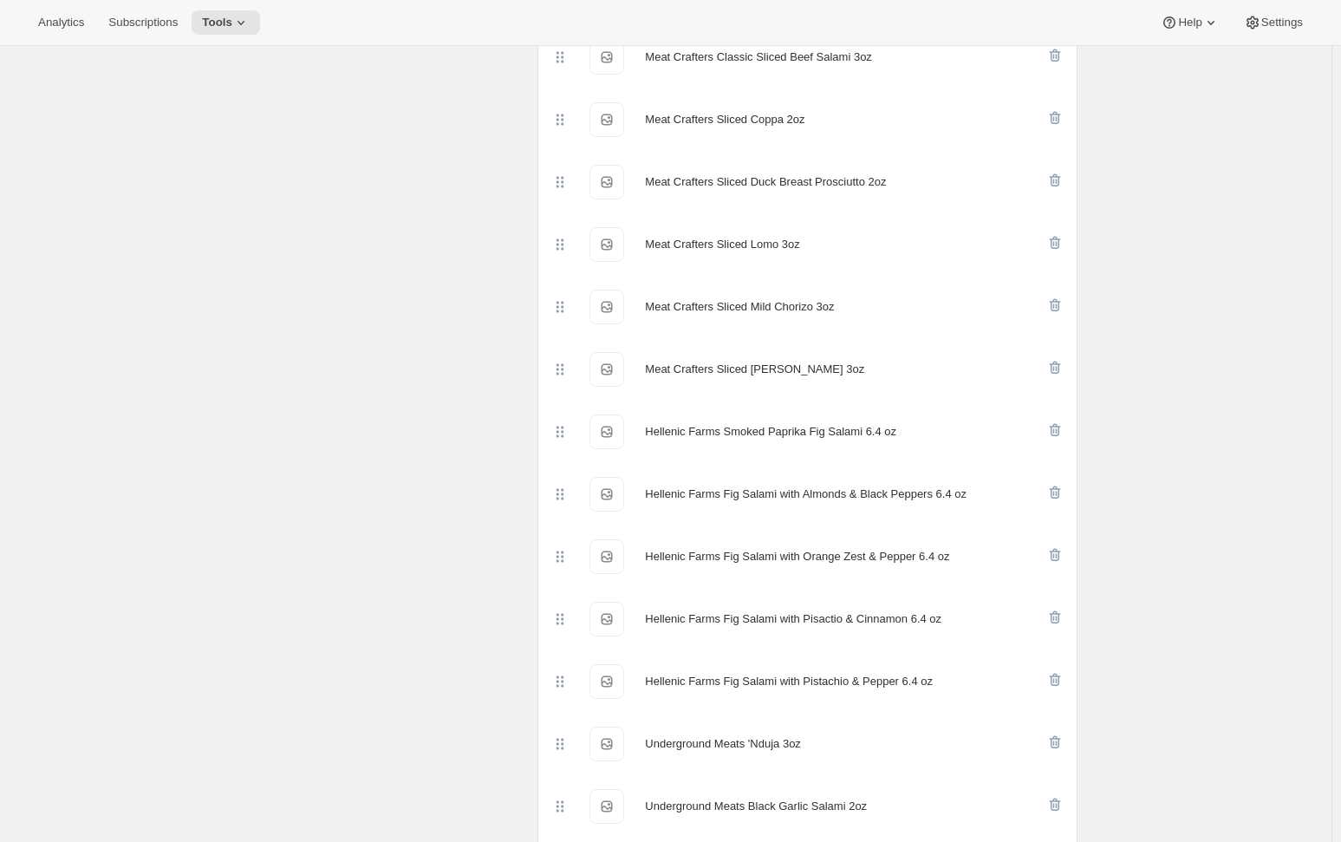
scroll to position [867, 0]
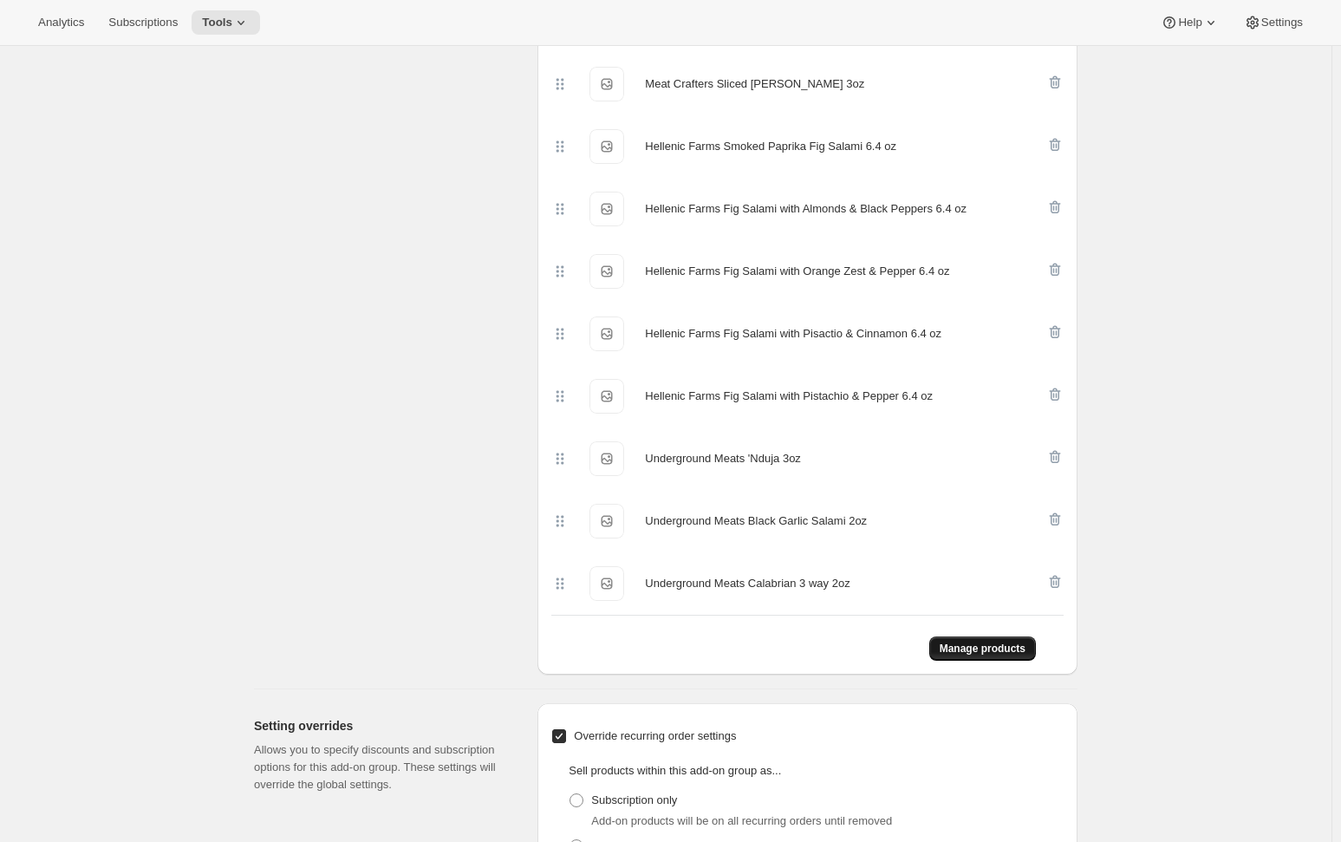
click at [972, 641] on span "Manage products" at bounding box center [983, 648] width 86 height 14
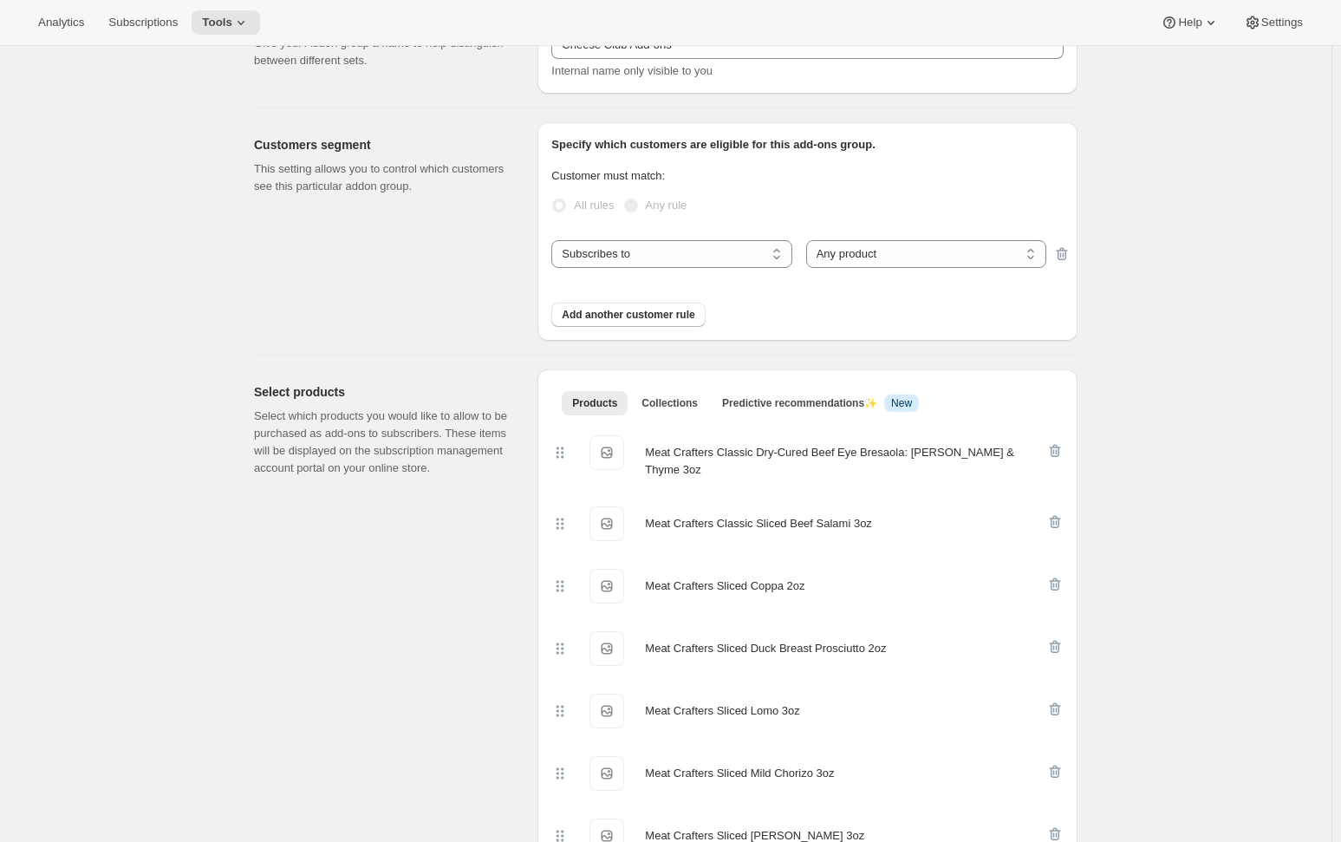
scroll to position [0, 0]
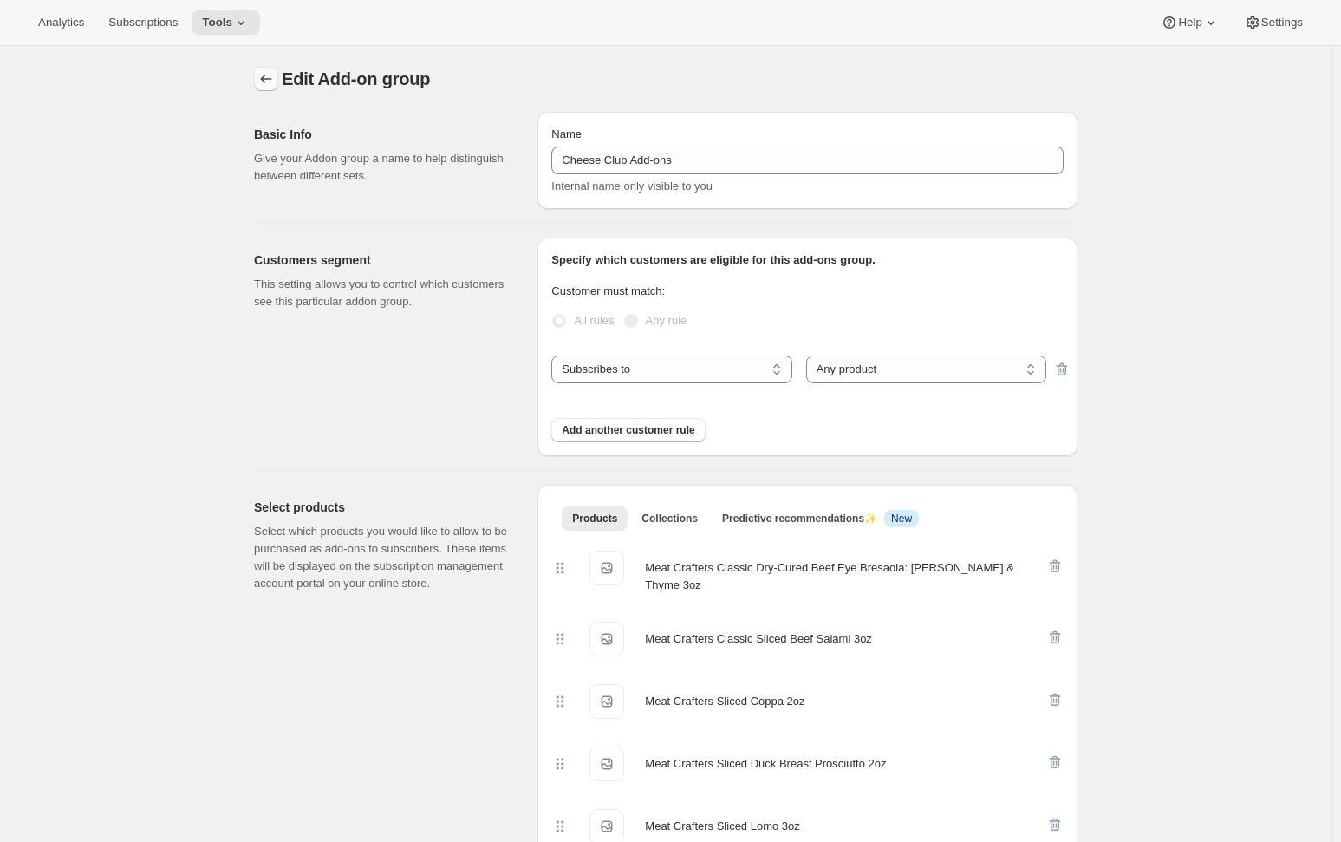
click at [270, 77] on icon "Addon groups" at bounding box center [265, 78] width 17 height 17
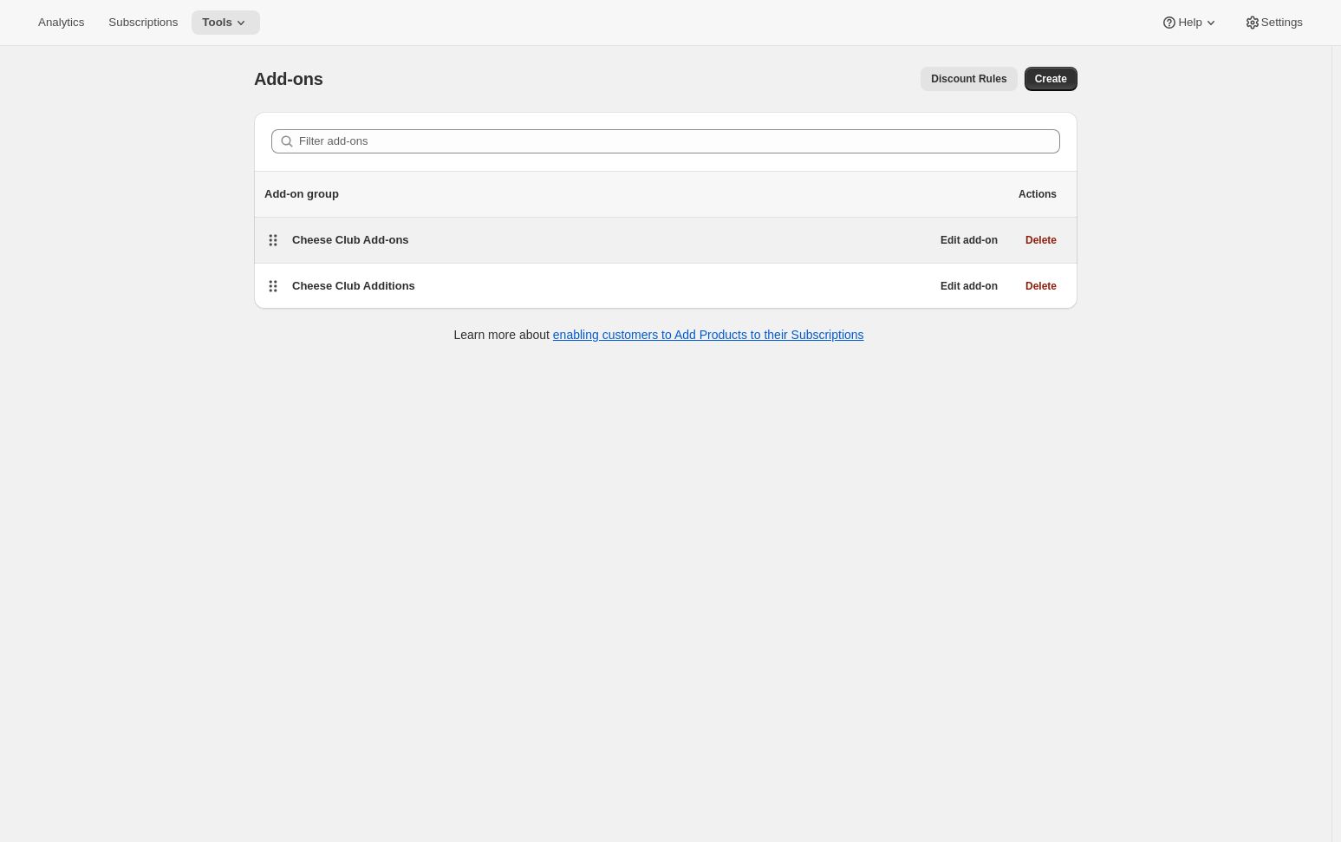
click at [396, 238] on span "Cheese Club Add-ons" at bounding box center [350, 239] width 117 height 13
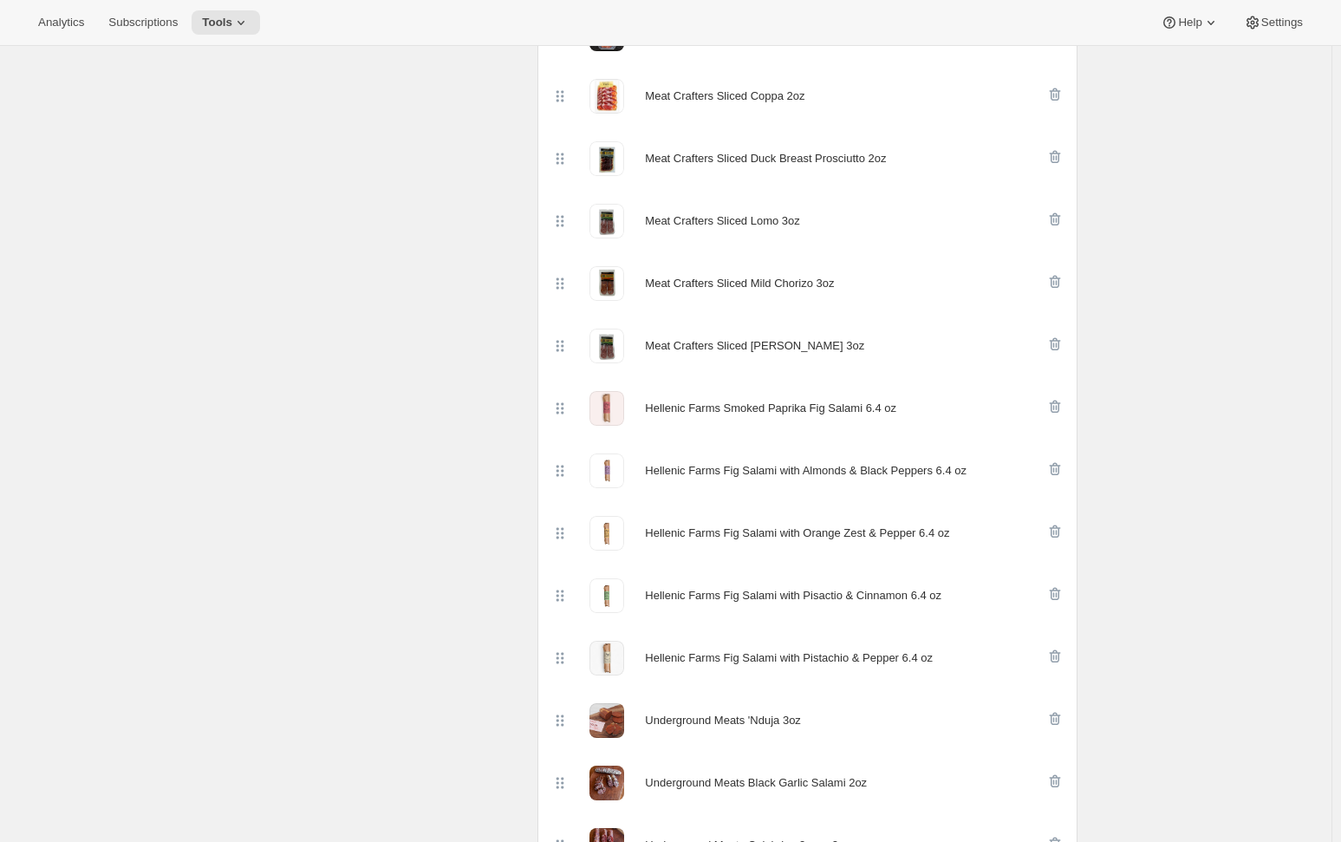
scroll to position [867, 0]
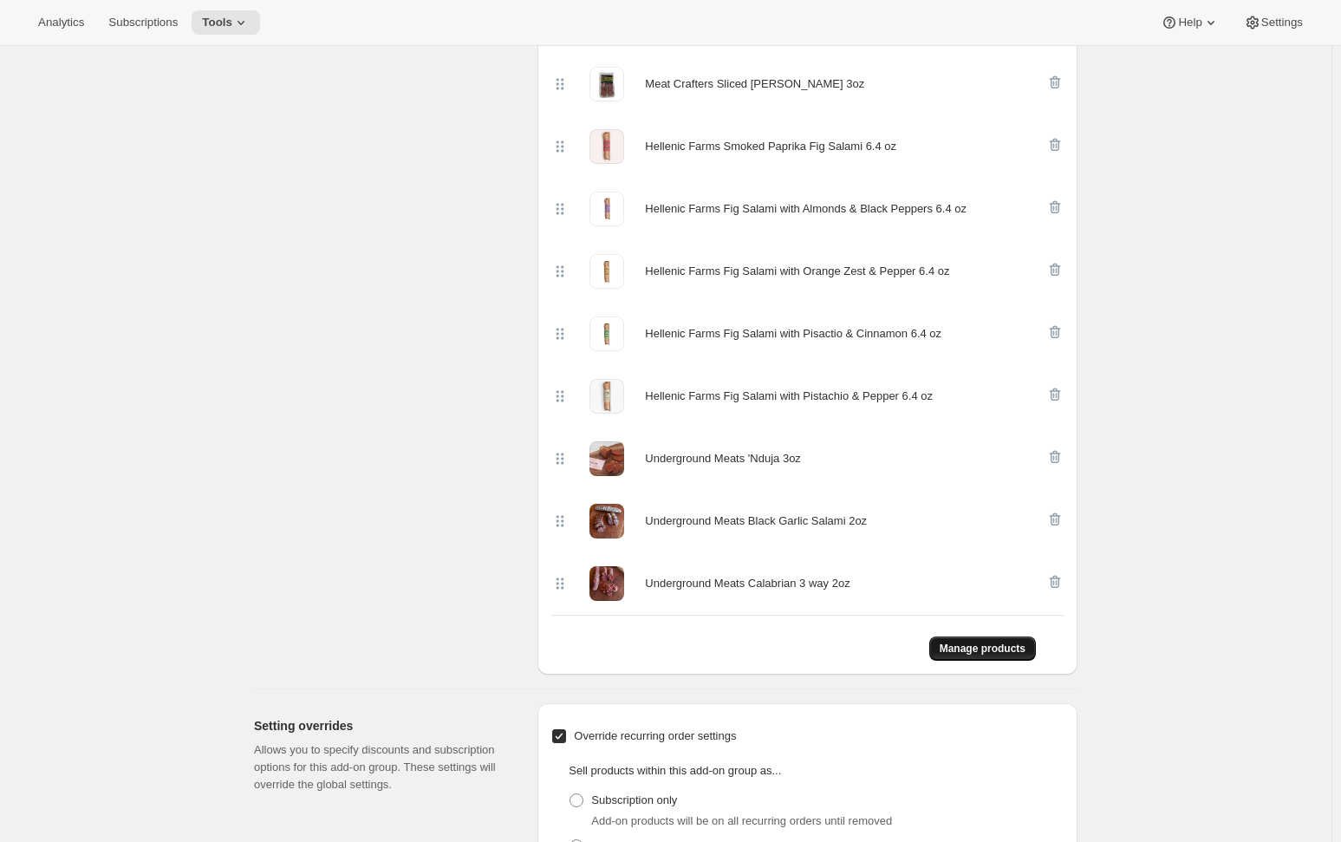
click at [993, 641] on span "Manage products" at bounding box center [983, 648] width 86 height 14
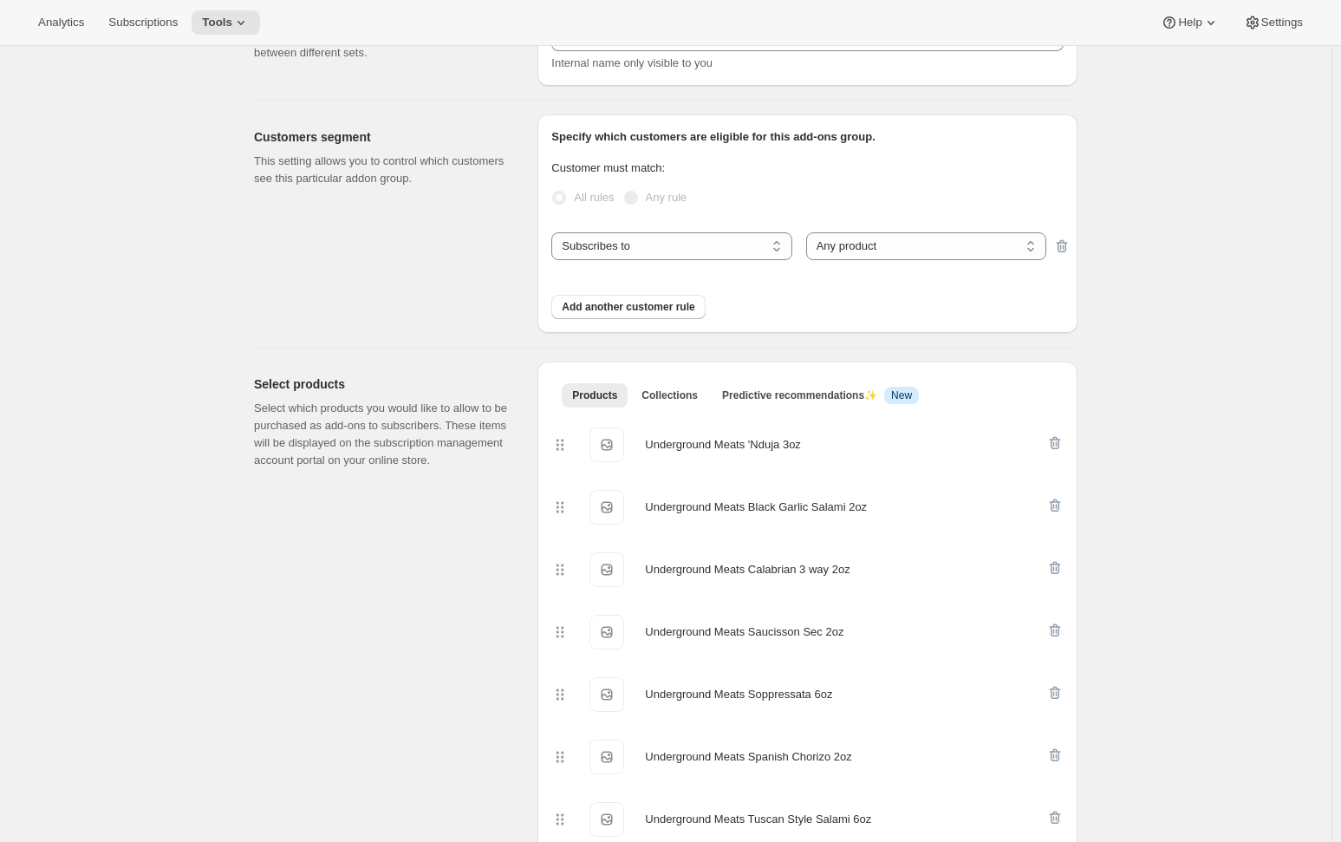
scroll to position [0, 0]
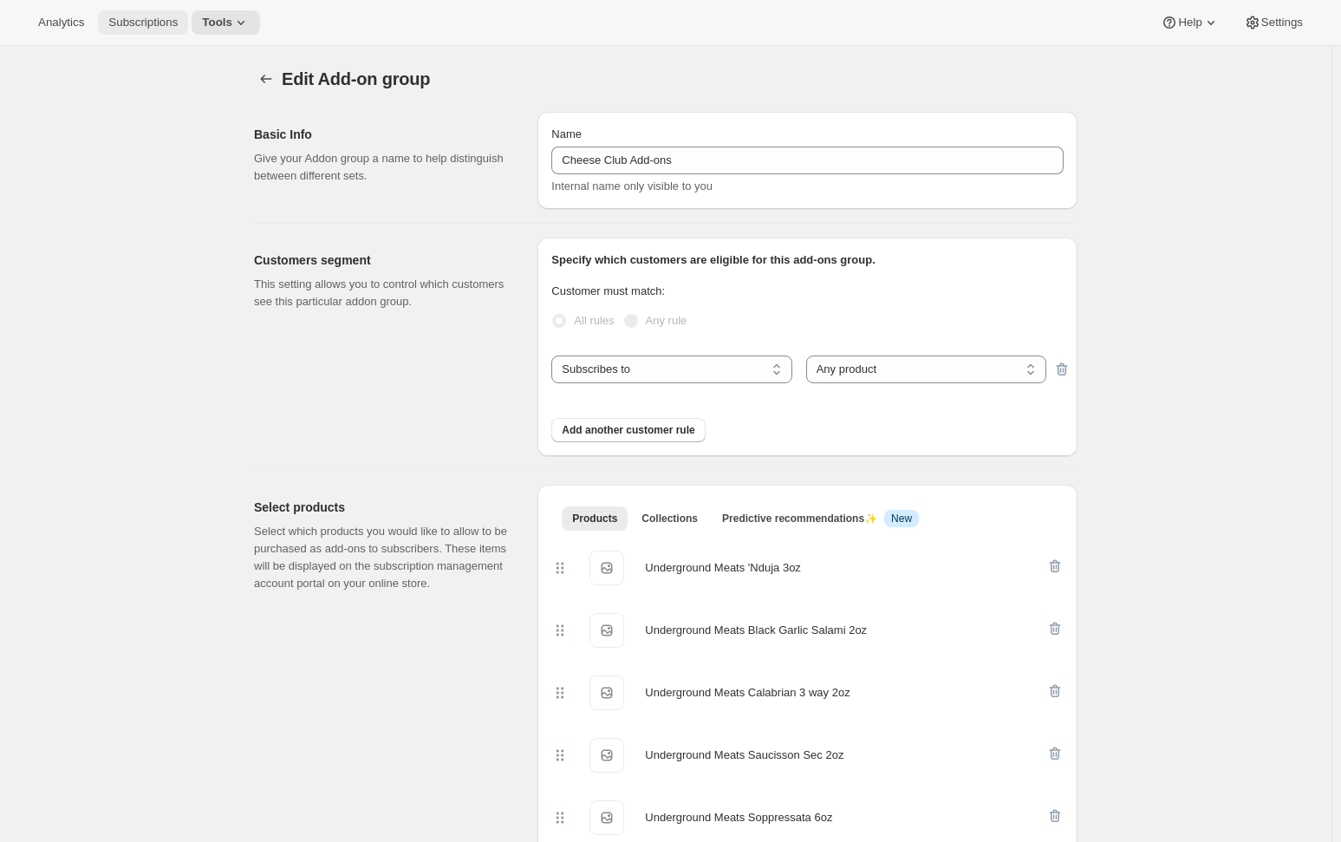
click at [144, 26] on span "Subscriptions" at bounding box center [142, 23] width 69 height 14
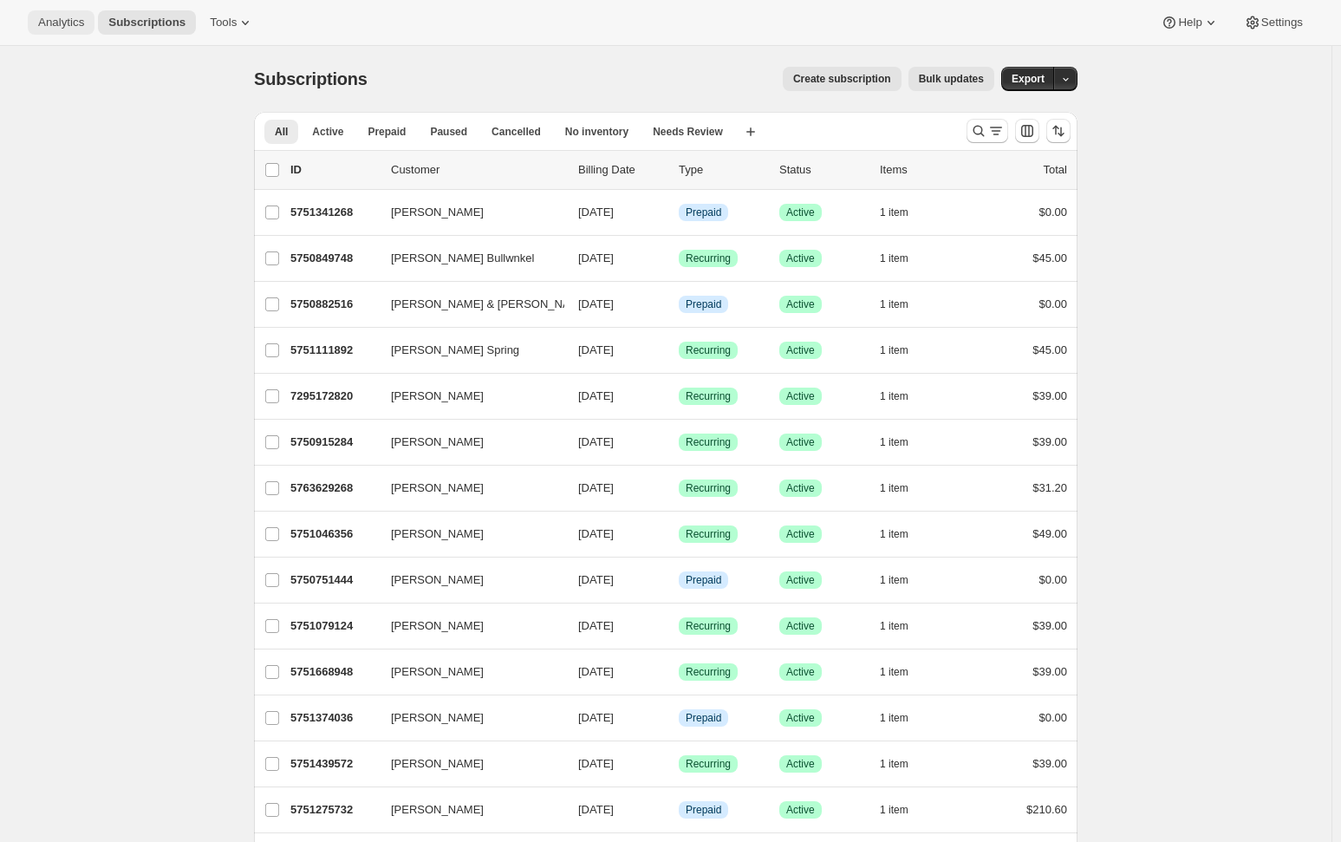
click at [56, 14] on button "Analytics" at bounding box center [61, 22] width 67 height 24
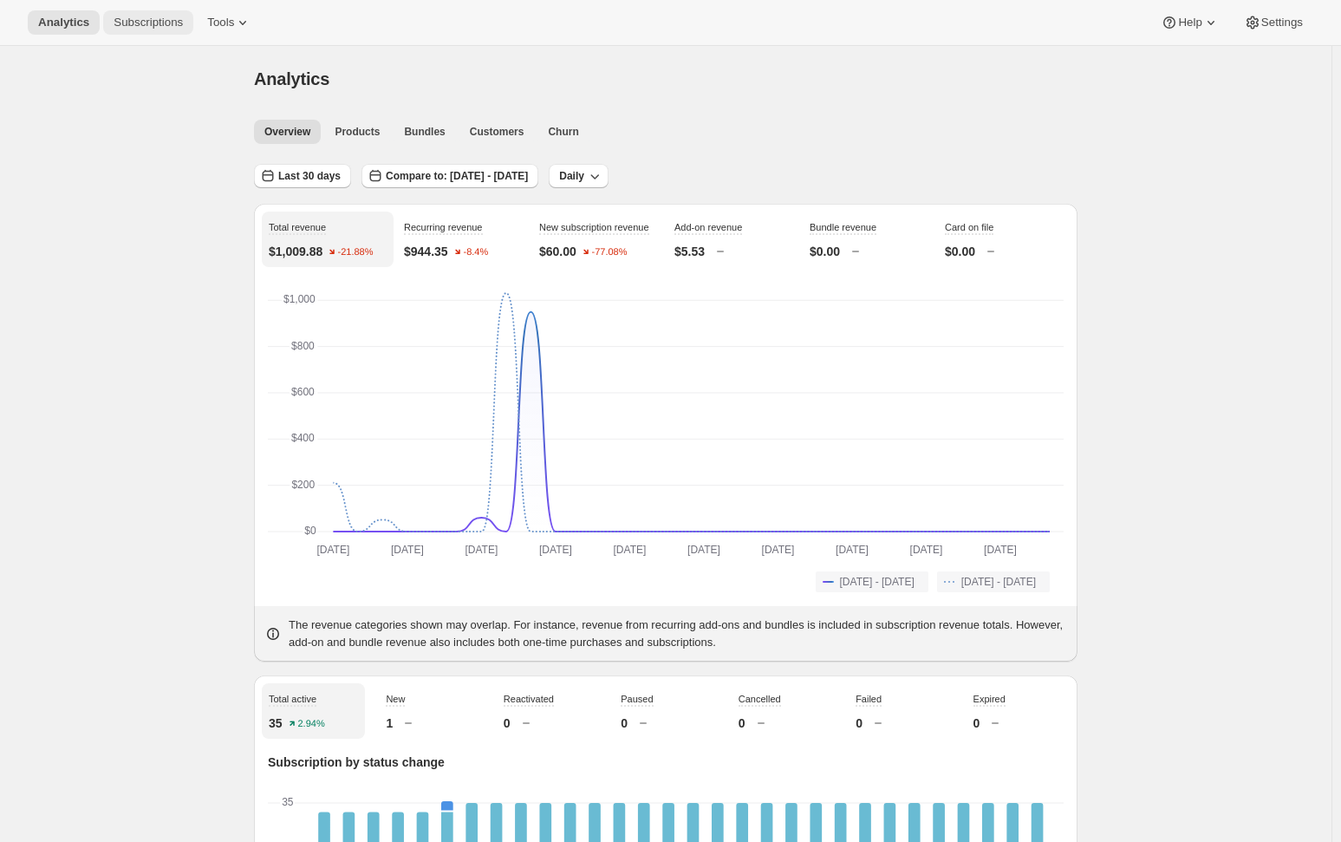
click at [126, 22] on span "Subscriptions" at bounding box center [148, 23] width 69 height 14
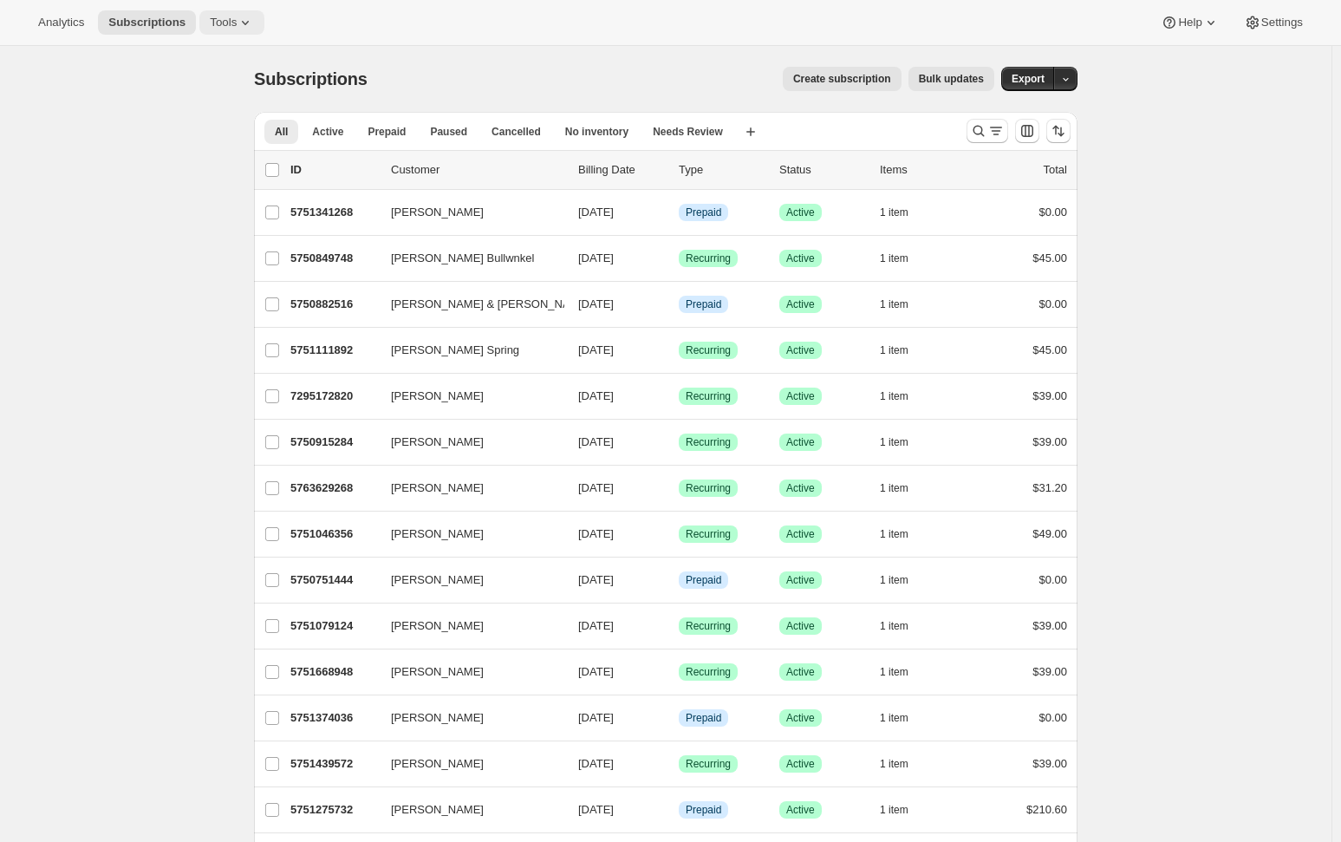
click at [220, 17] on span "Tools" at bounding box center [223, 23] width 27 height 14
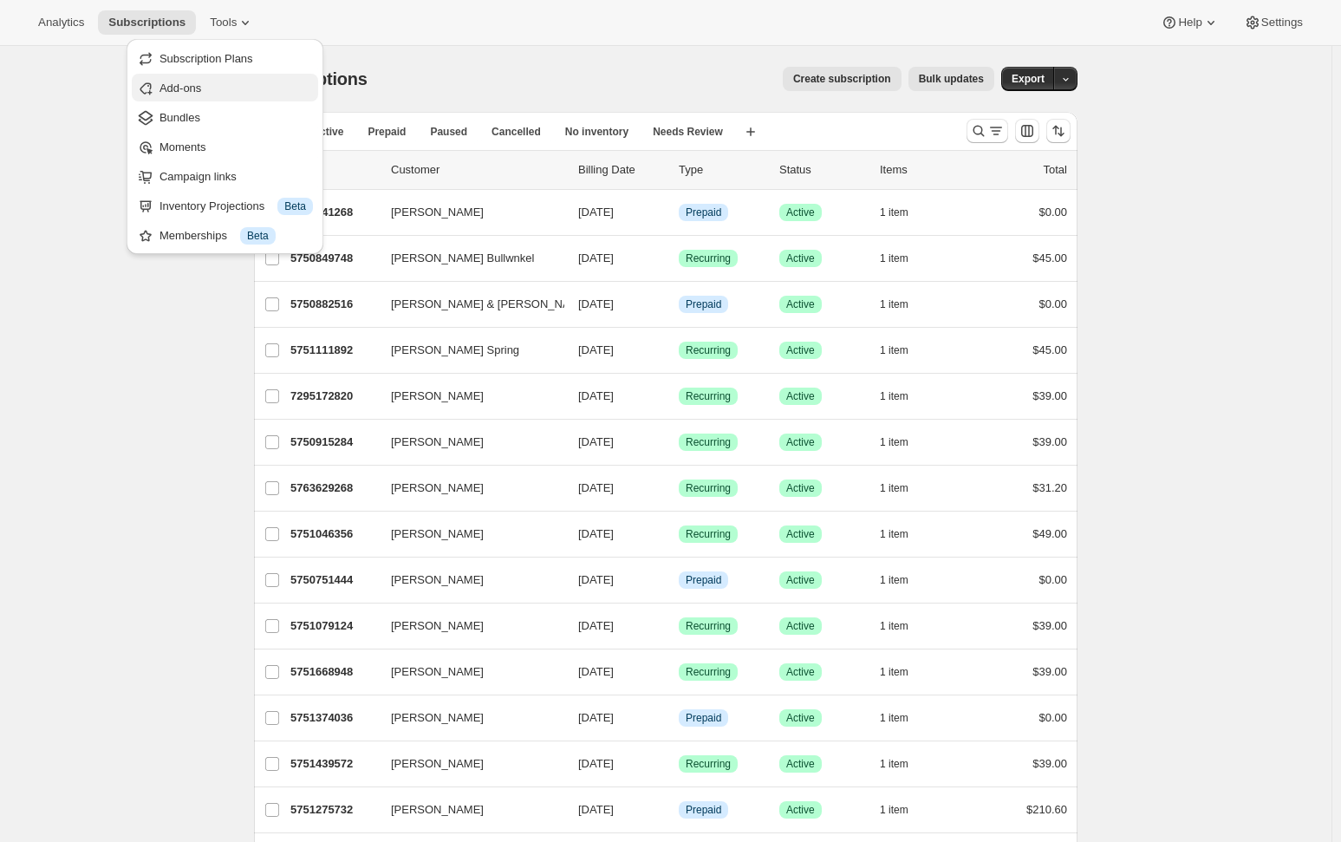
click at [187, 81] on span "Add-ons" at bounding box center [180, 87] width 42 height 13
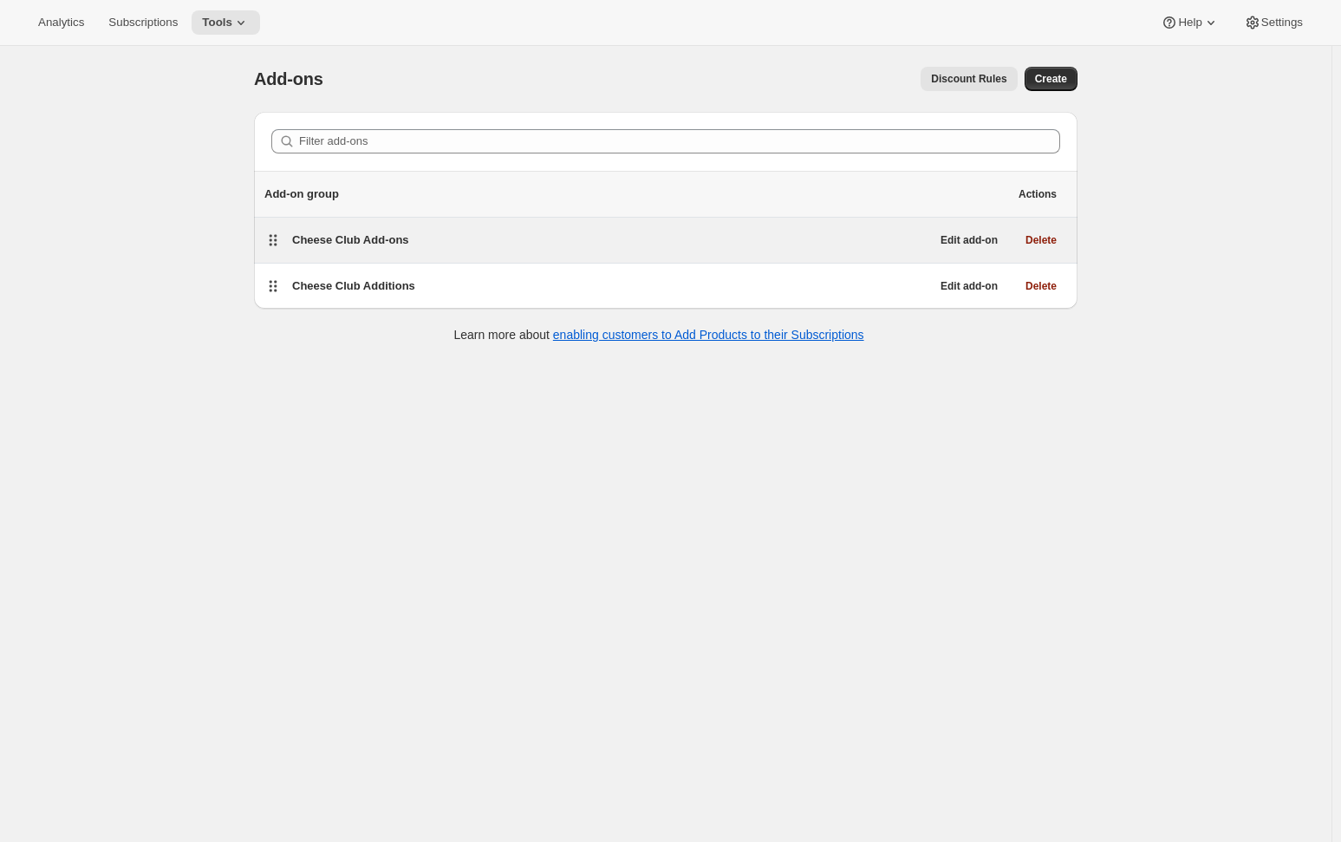
click at [318, 236] on span "Cheese Club Add-ons" at bounding box center [350, 239] width 117 height 13
